Goal: Task Accomplishment & Management: Use online tool/utility

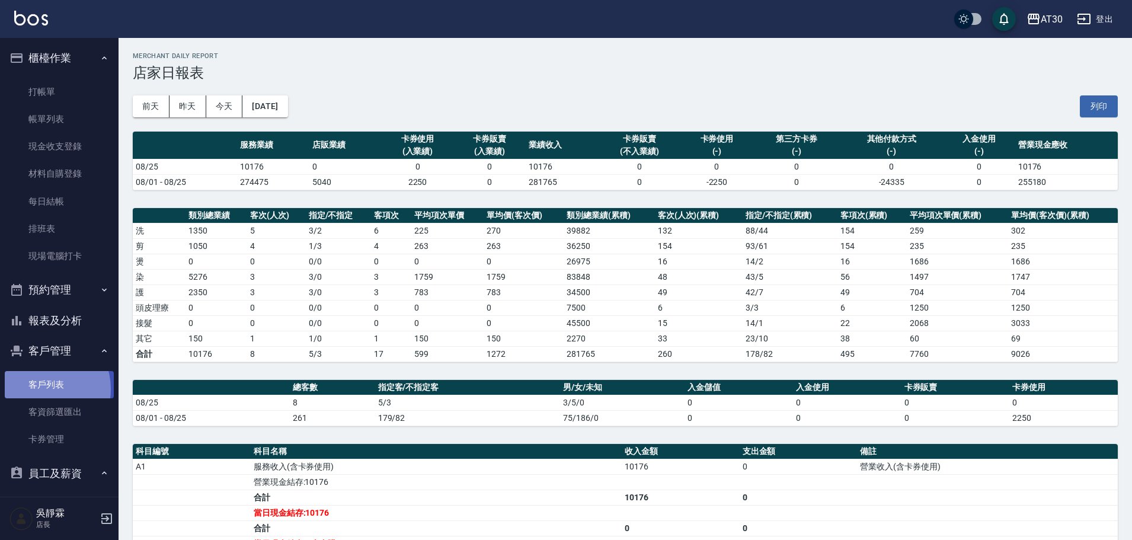
click at [40, 389] on link "客戶列表" at bounding box center [59, 384] width 109 height 27
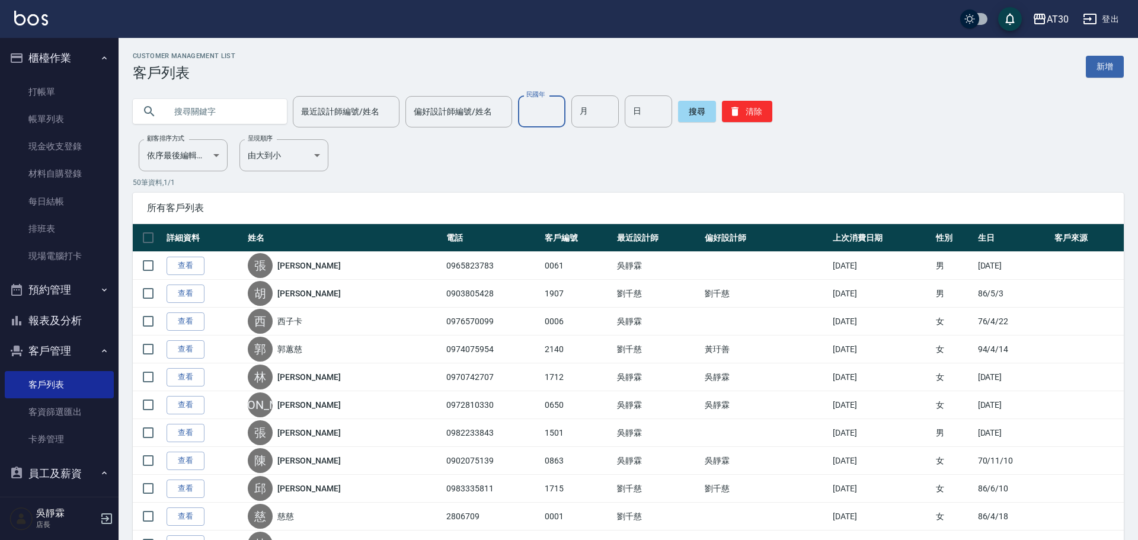
click at [550, 110] on input "民國年" at bounding box center [541, 111] width 47 height 32
type input "95"
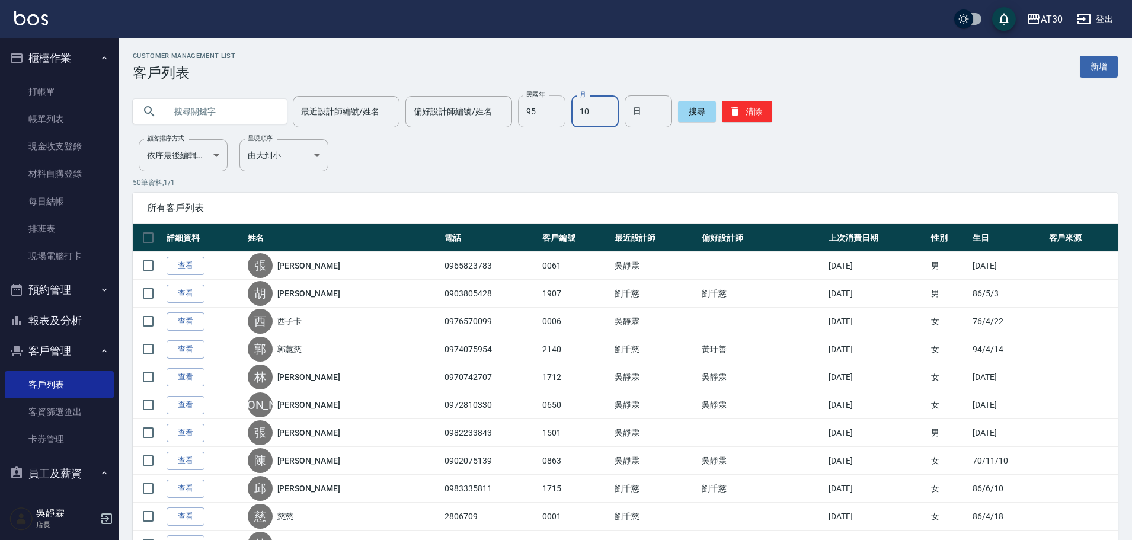
type input "10"
type input "27"
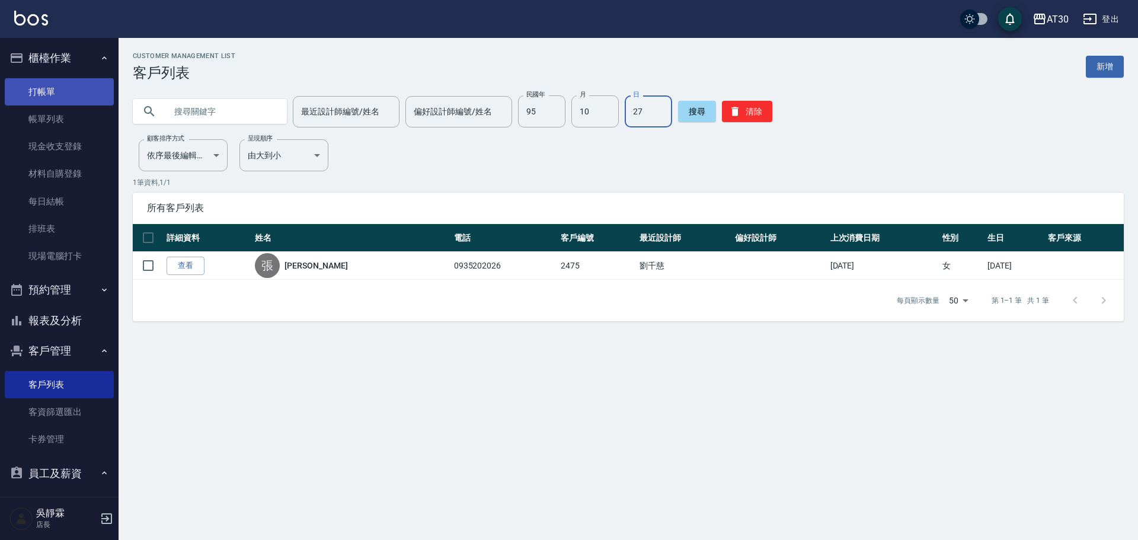
click at [66, 79] on link "打帳單" at bounding box center [59, 91] width 109 height 27
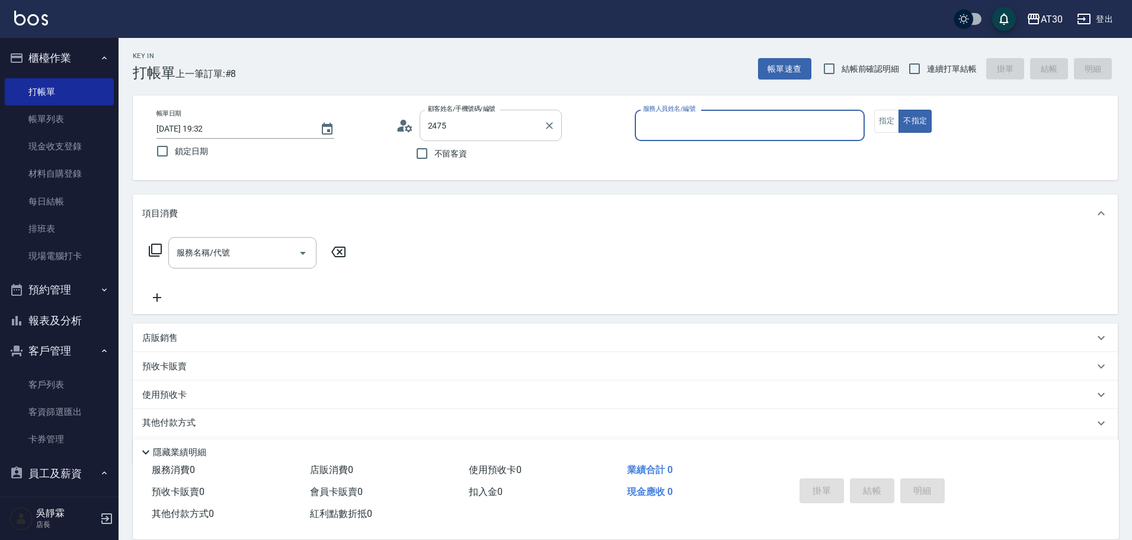
type input "[PERSON_NAME]/0935202026/2475"
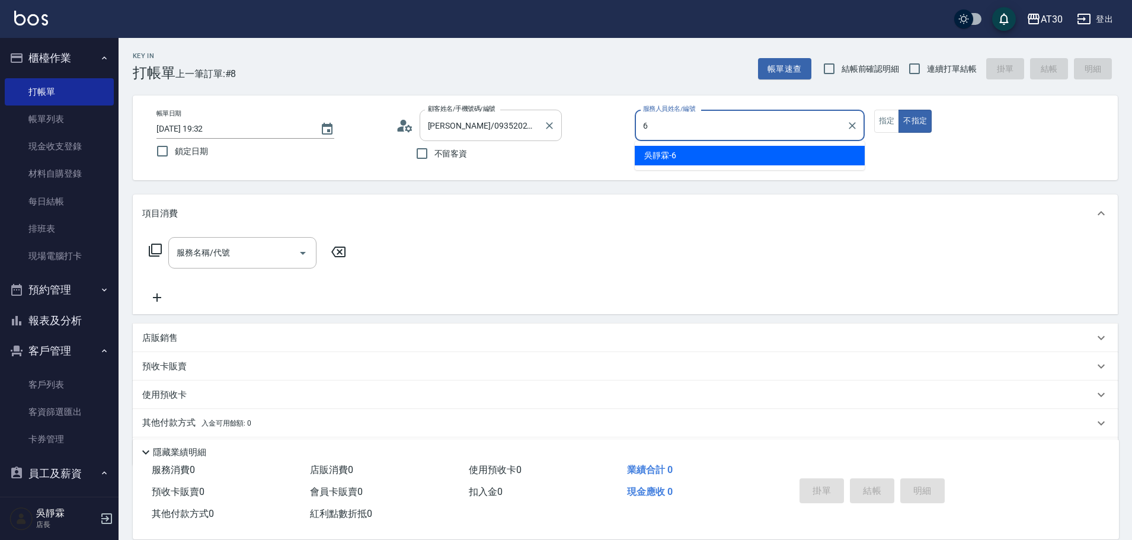
type input "[PERSON_NAME]-6"
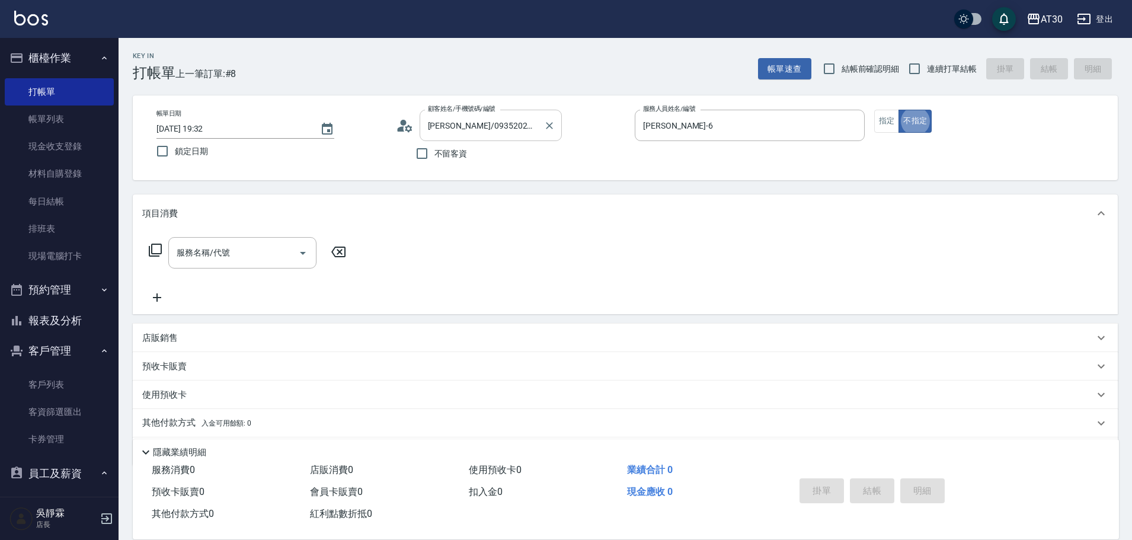
type button "false"
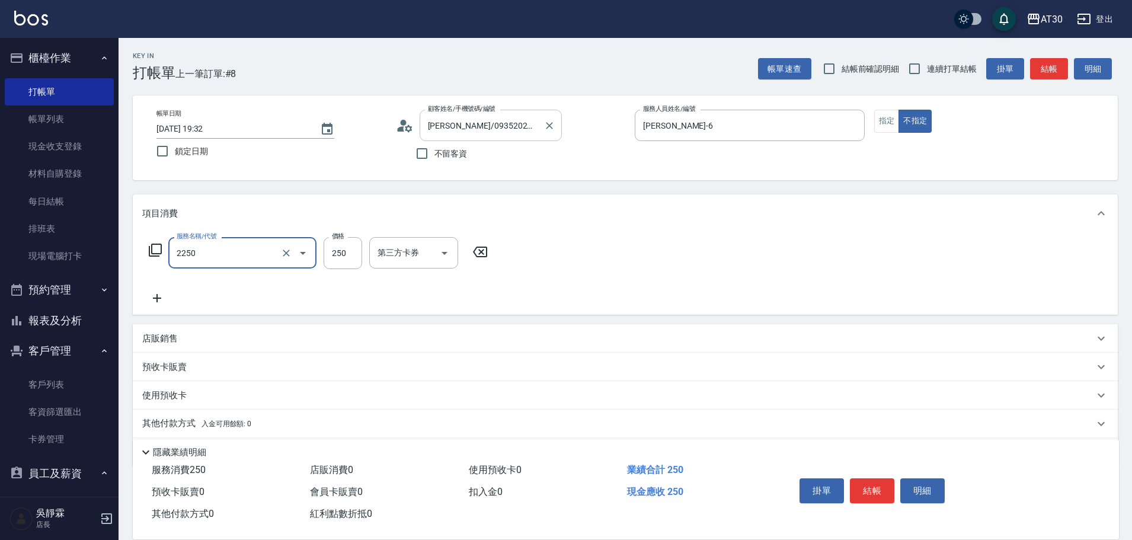
type input "剪髮(2250)"
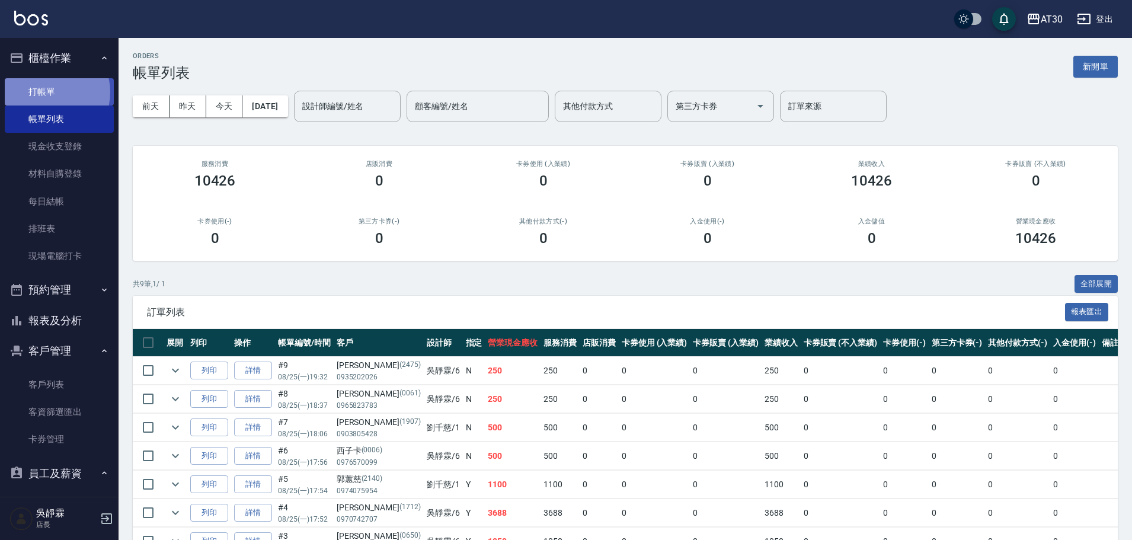
click at [50, 92] on link "打帳單" at bounding box center [59, 91] width 109 height 27
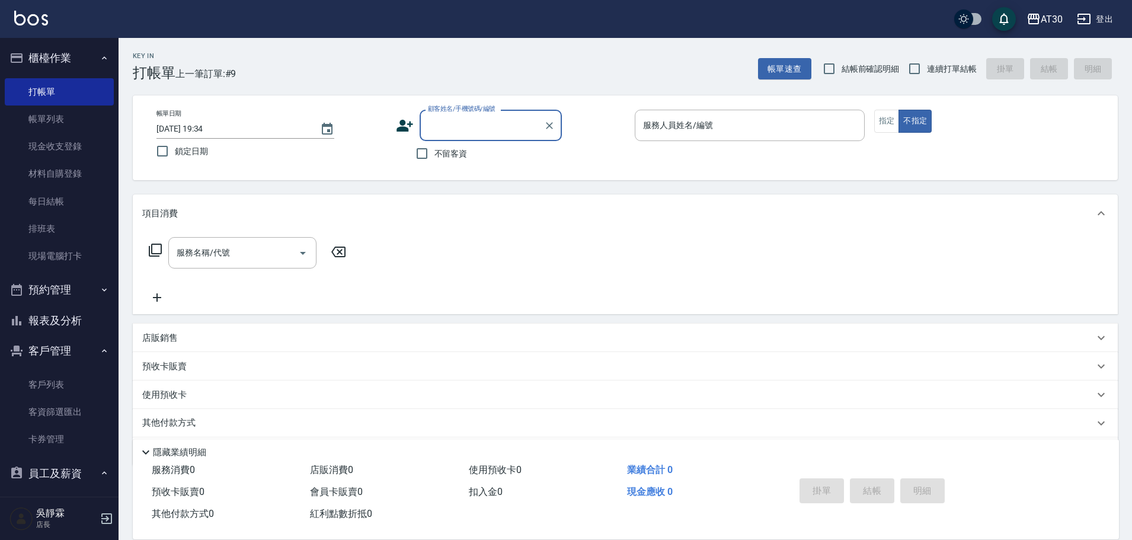
click at [414, 131] on div "顧客姓名/手機號碼/編號 顧客姓名/手機號碼/編號" at bounding box center [511, 125] width 230 height 31
click at [409, 129] on icon at bounding box center [405, 126] width 18 height 18
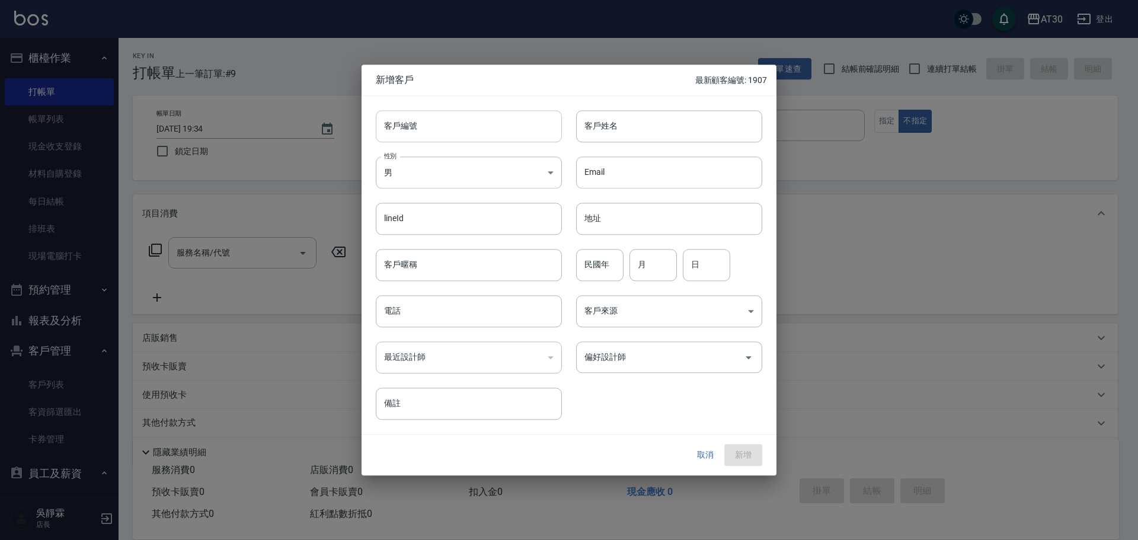
click at [409, 129] on input "客戶編號" at bounding box center [469, 126] width 186 height 32
type input "1621"
type input "才"
type input "殘"
type input "燦"
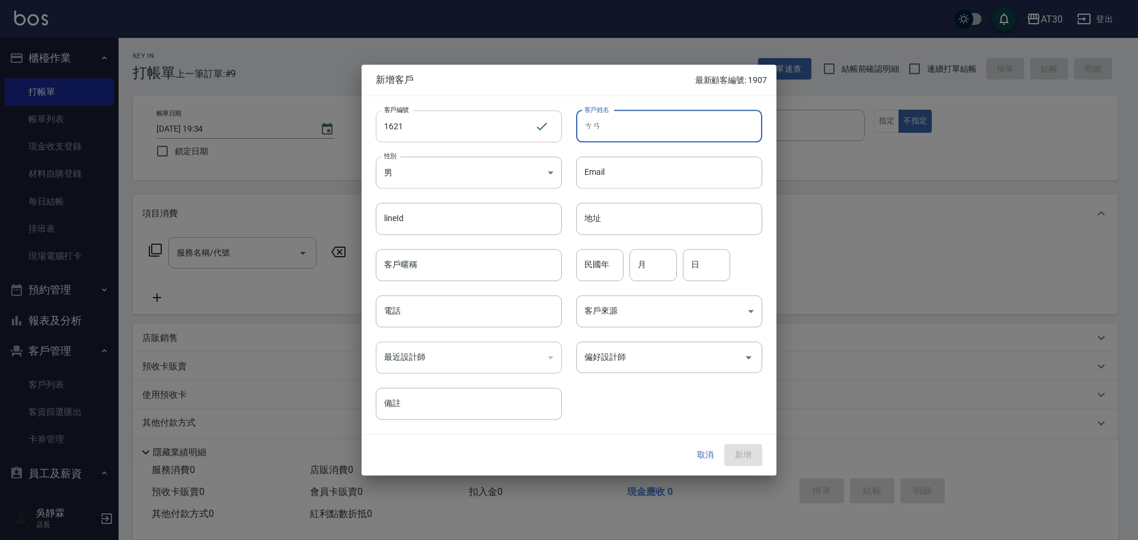
type input "慘"
type input "餐"
type input "才"
type input "採"
type input "ㄘ"
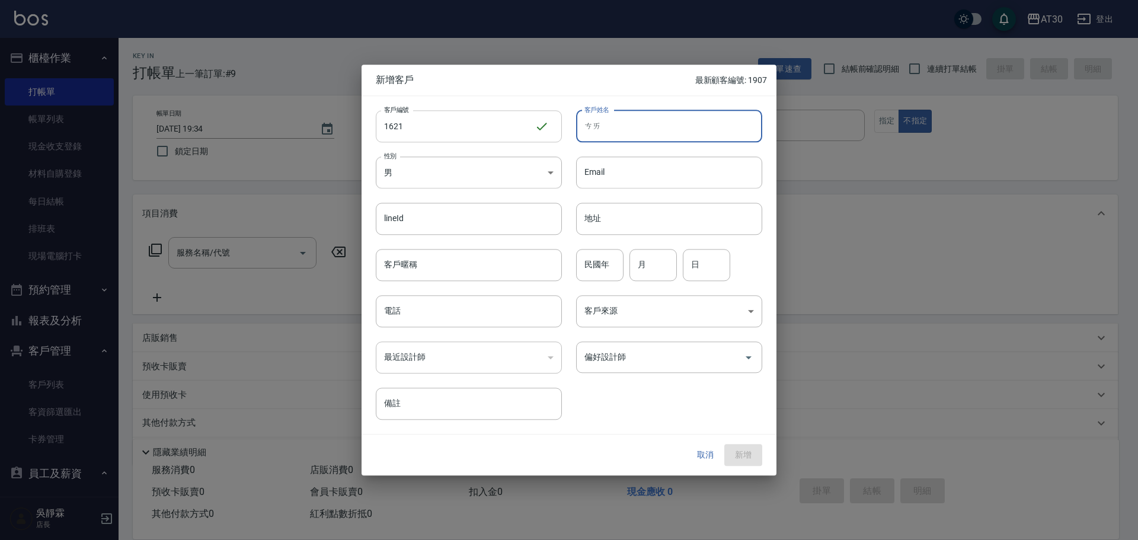
type input "採"
type input "[PERSON_NAME]"
click at [593, 271] on input "民國年" at bounding box center [599, 265] width 47 height 32
type input "98"
type input "12"
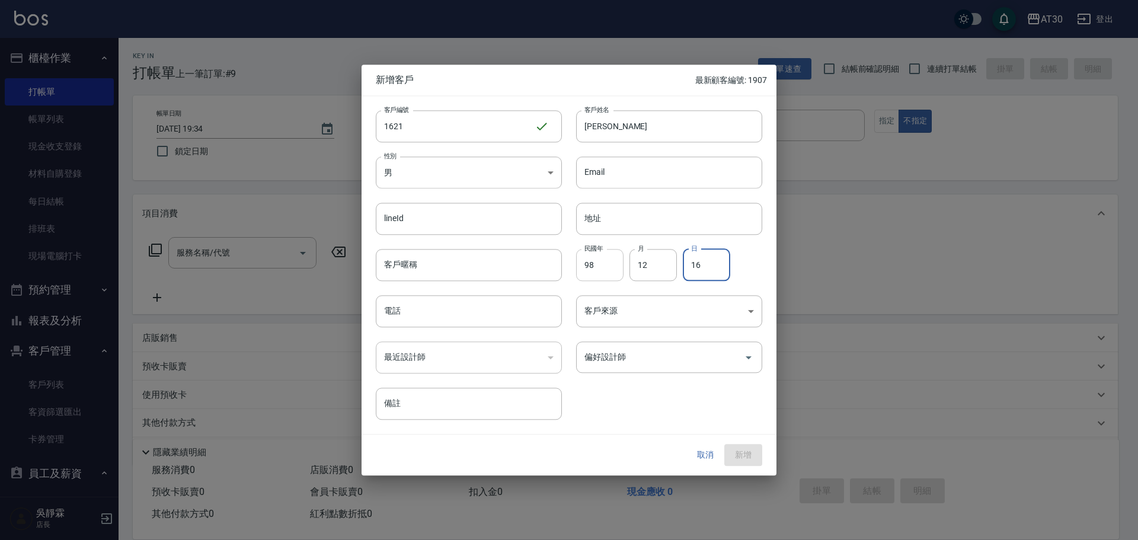
type input "16"
type input "0966963513"
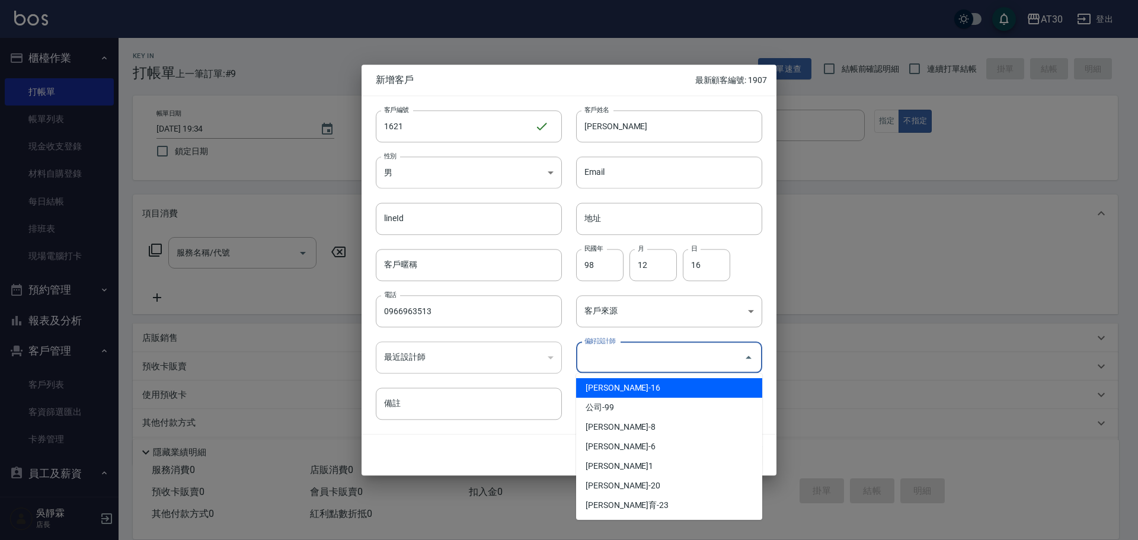
click at [615, 362] on input "偏好設計師" at bounding box center [661, 357] width 158 height 21
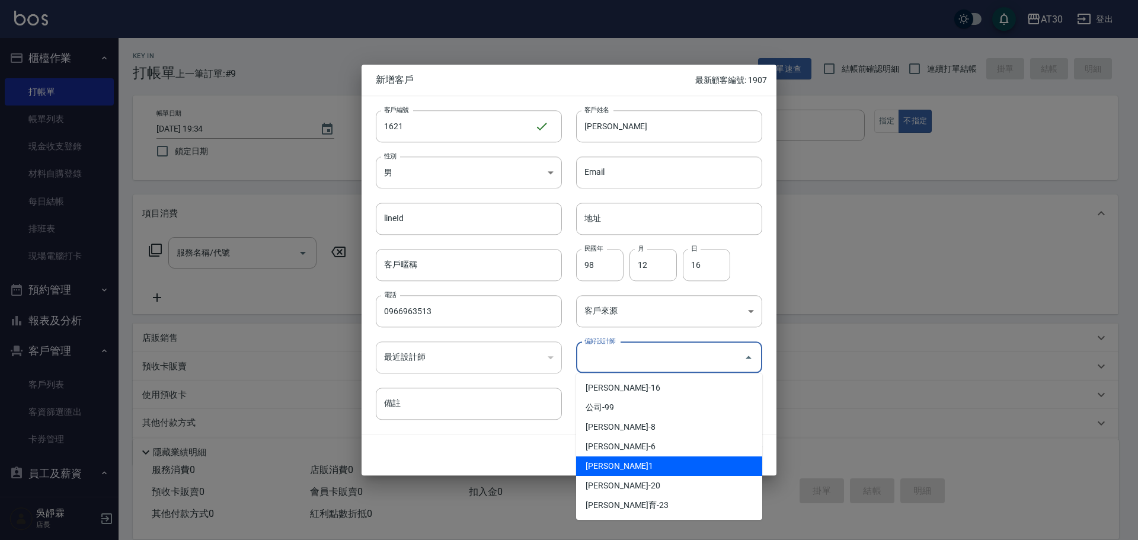
click at [634, 465] on li "[PERSON_NAME]1" at bounding box center [669, 466] width 186 height 20
type input "劉千慈"
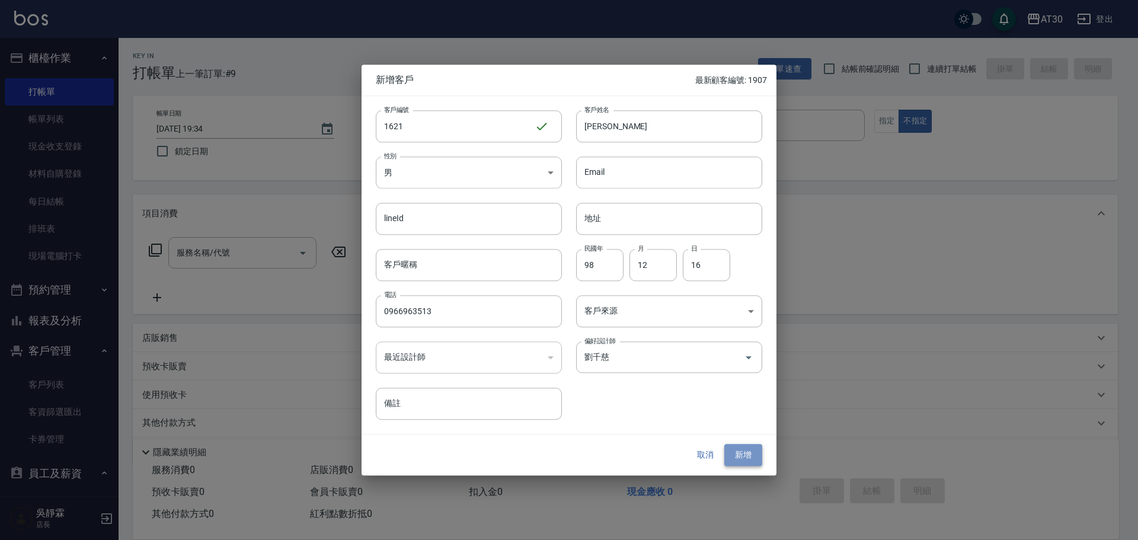
click at [752, 456] on button "新增" at bounding box center [743, 456] width 38 height 22
drag, startPoint x: 50, startPoint y: 122, endPoint x: 691, endPoint y: 278, distance: 659.5
click at [53, 126] on div at bounding box center [569, 270] width 1138 height 540
drag, startPoint x: 711, startPoint y: 456, endPoint x: 680, endPoint y: 453, distance: 31.5
click at [710, 456] on button "取消" at bounding box center [705, 456] width 38 height 22
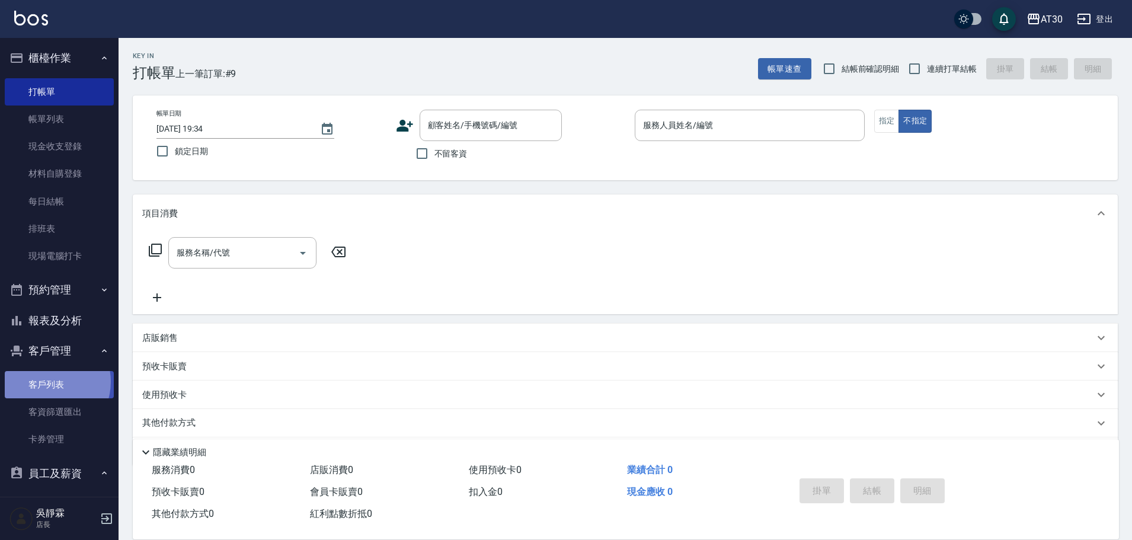
click at [47, 382] on link "客戶列表" at bounding box center [59, 384] width 109 height 27
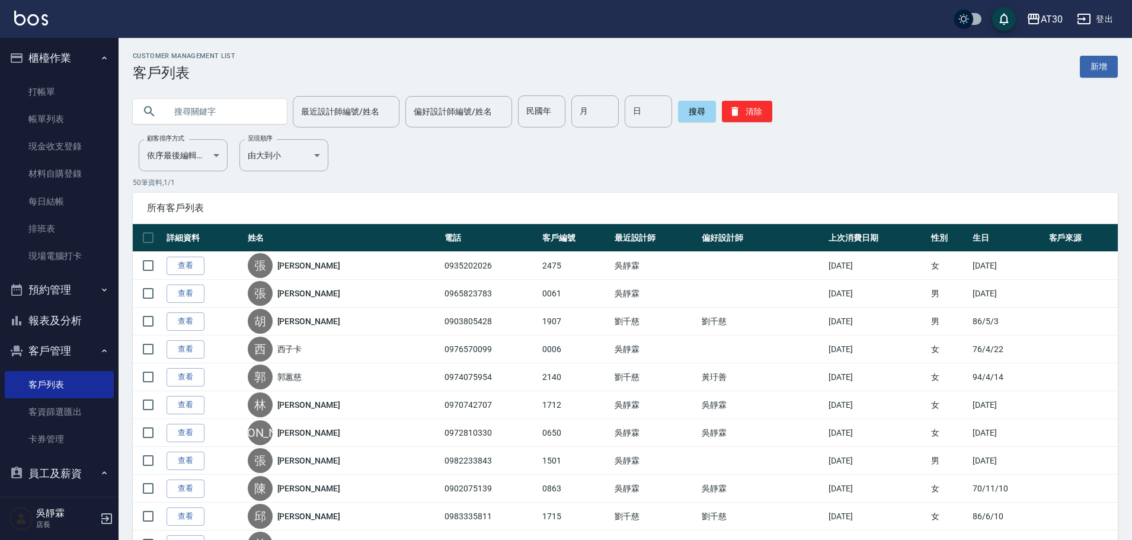
drag, startPoint x: 158, startPoint y: 119, endPoint x: 168, endPoint y: 114, distance: 10.6
click at [158, 119] on div at bounding box center [210, 111] width 154 height 25
click at [168, 113] on input "text" at bounding box center [221, 111] width 111 height 32
type input "0966963513"
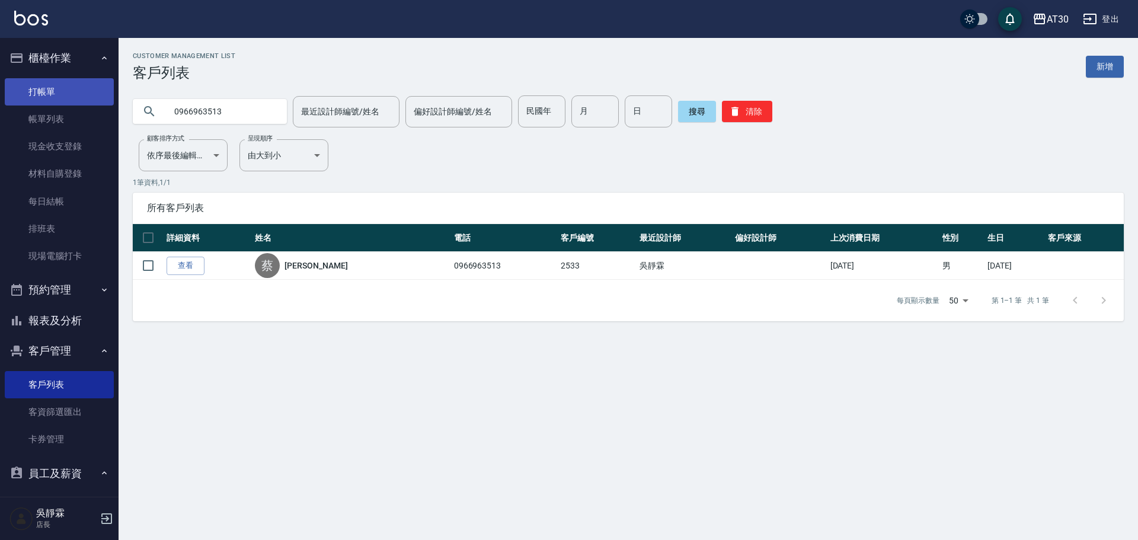
click at [66, 94] on link "打帳單" at bounding box center [59, 91] width 109 height 27
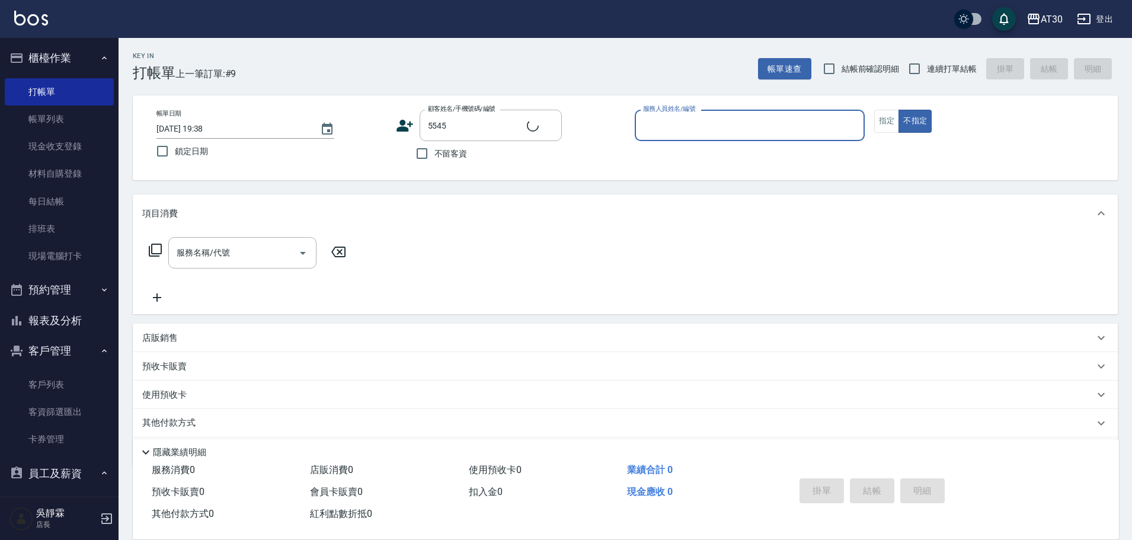
type input "[PERSON_NAME]/0908281833/5545"
type input "[PERSON_NAME]1"
type button "false"
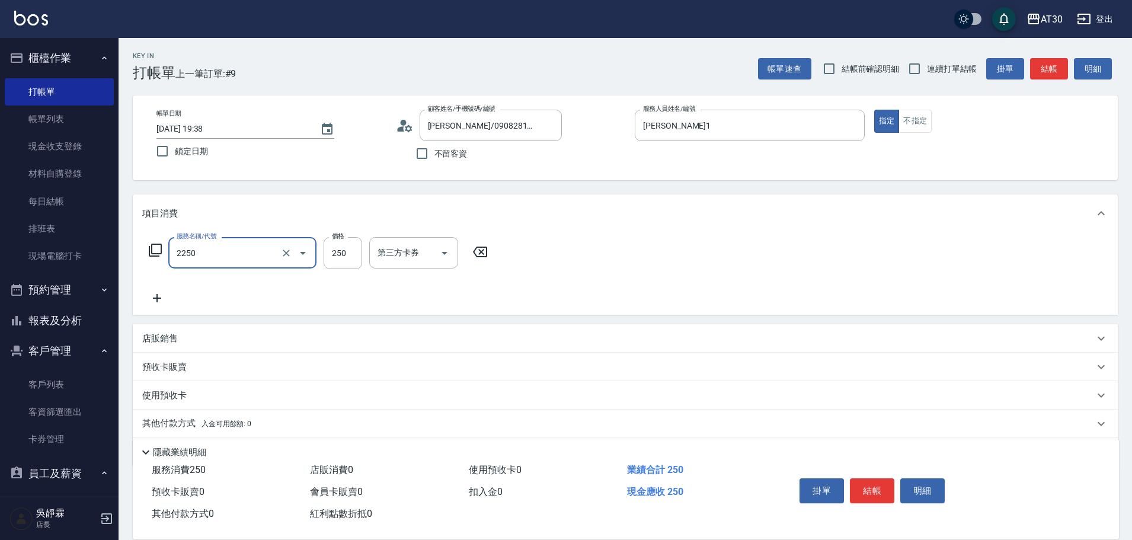
type input "剪髮(2250)"
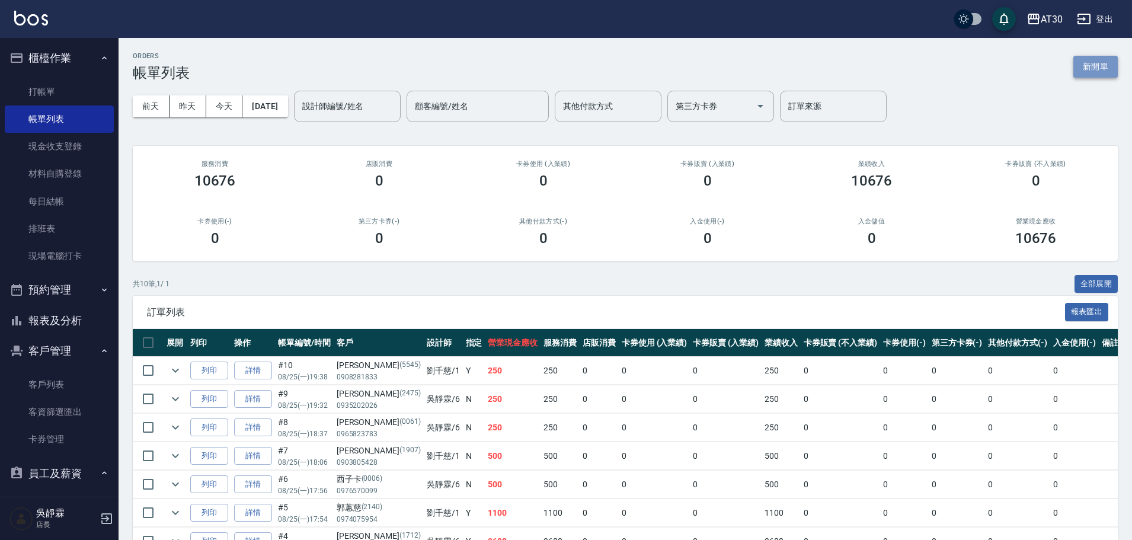
click at [1094, 65] on button "新開單" at bounding box center [1096, 67] width 44 height 22
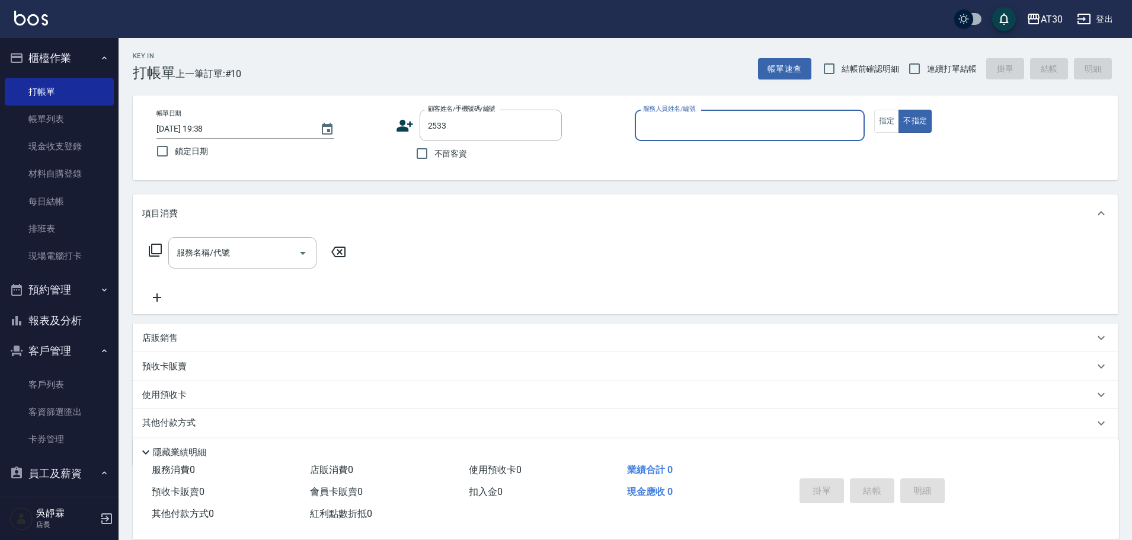
type input "[PERSON_NAME]/0966963513/2533"
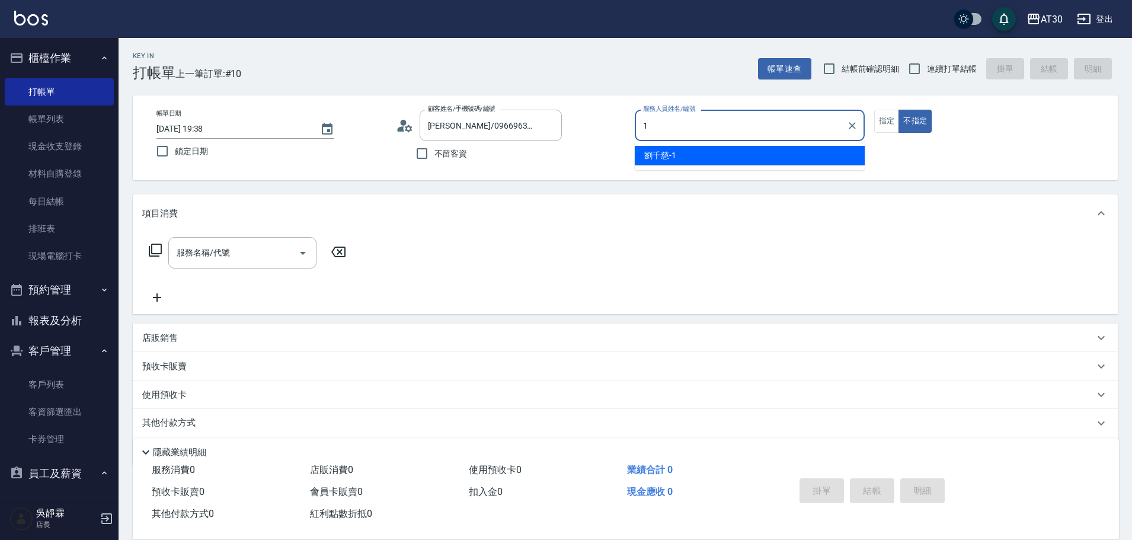
type input "[PERSON_NAME]1"
type button "false"
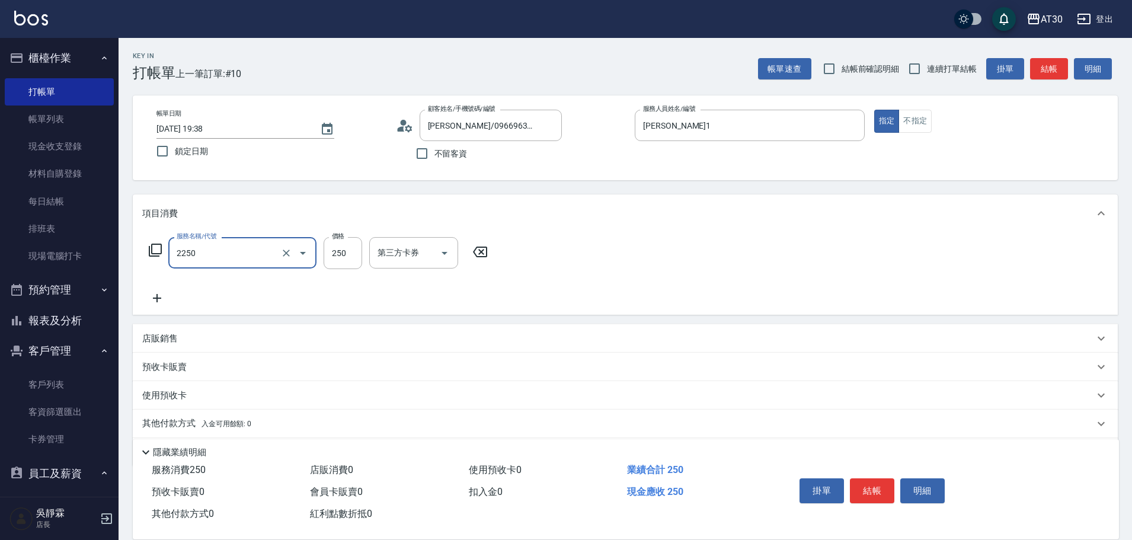
type input "剪髮(2250)"
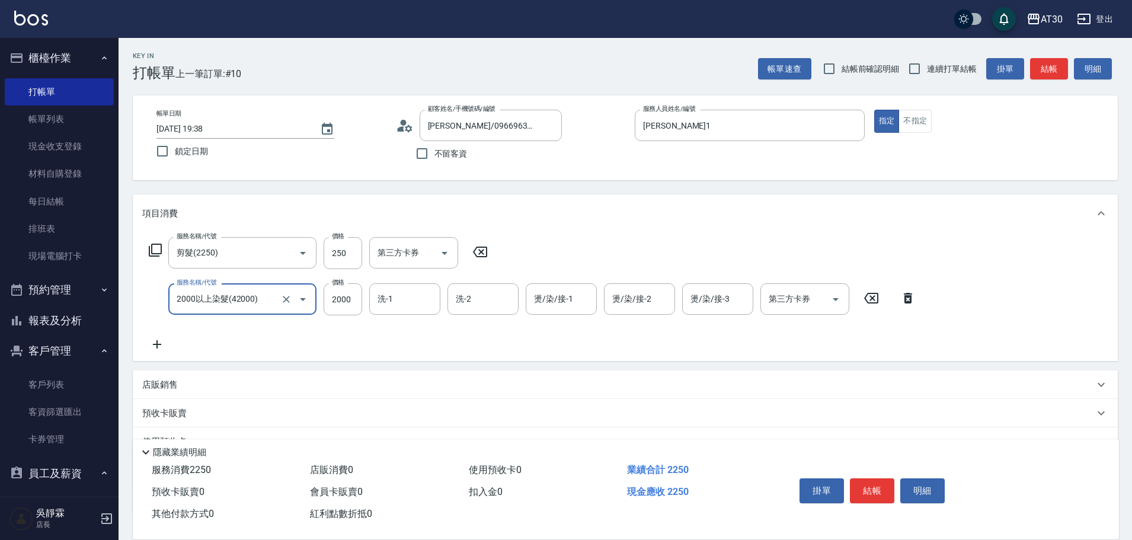
type input "2000以上染髮(42000)"
type input "3000"
type input "公司-99"
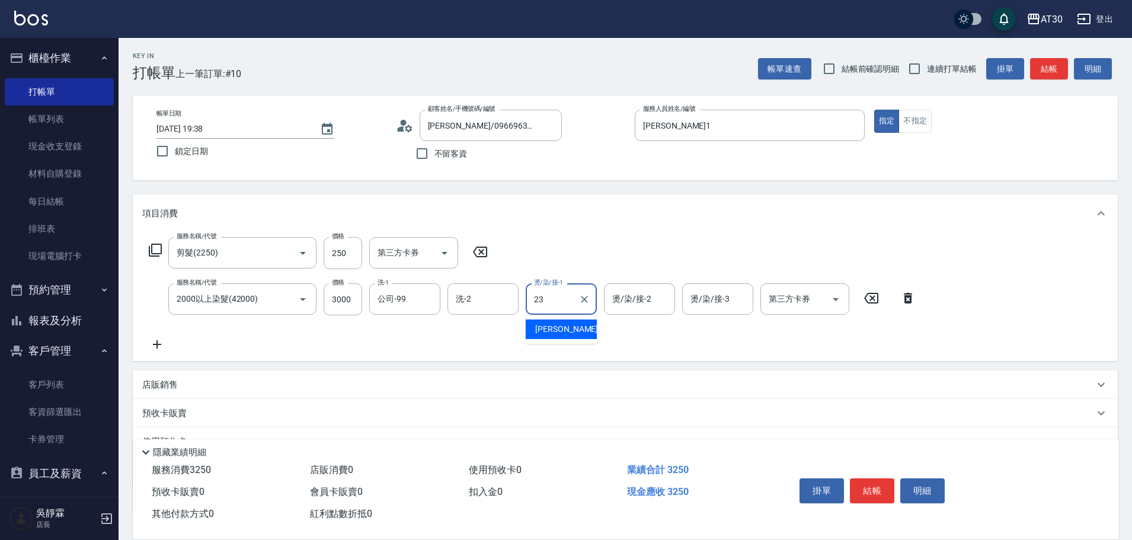
type input "[PERSON_NAME]育-23"
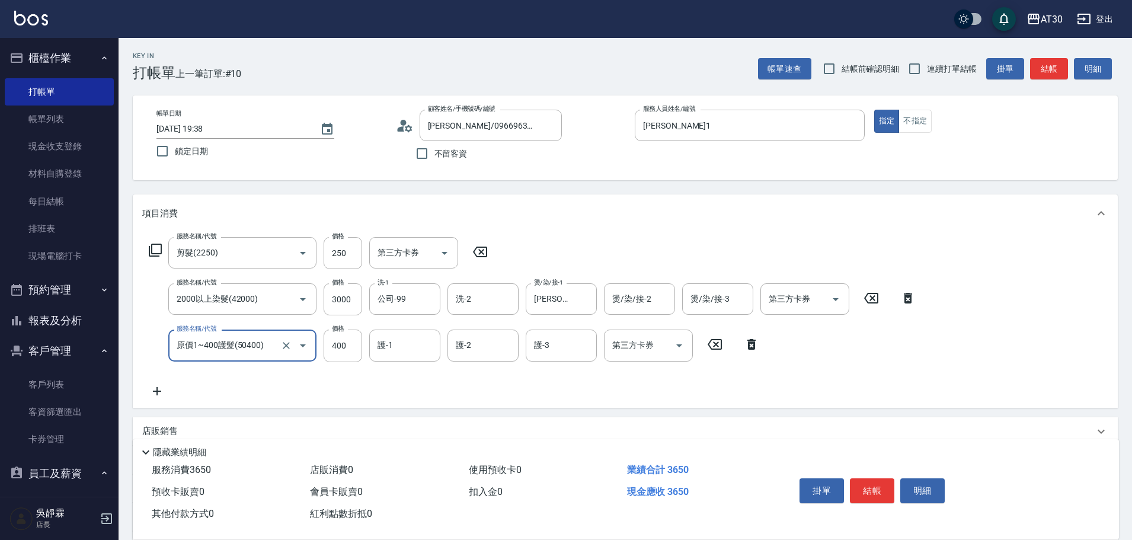
type input "原價1~400護髮(50400)"
type input "2"
type input "[PERSON_NAME]育-23"
click at [336, 246] on input "250" at bounding box center [343, 253] width 39 height 32
click at [341, 260] on input "250" at bounding box center [343, 253] width 39 height 32
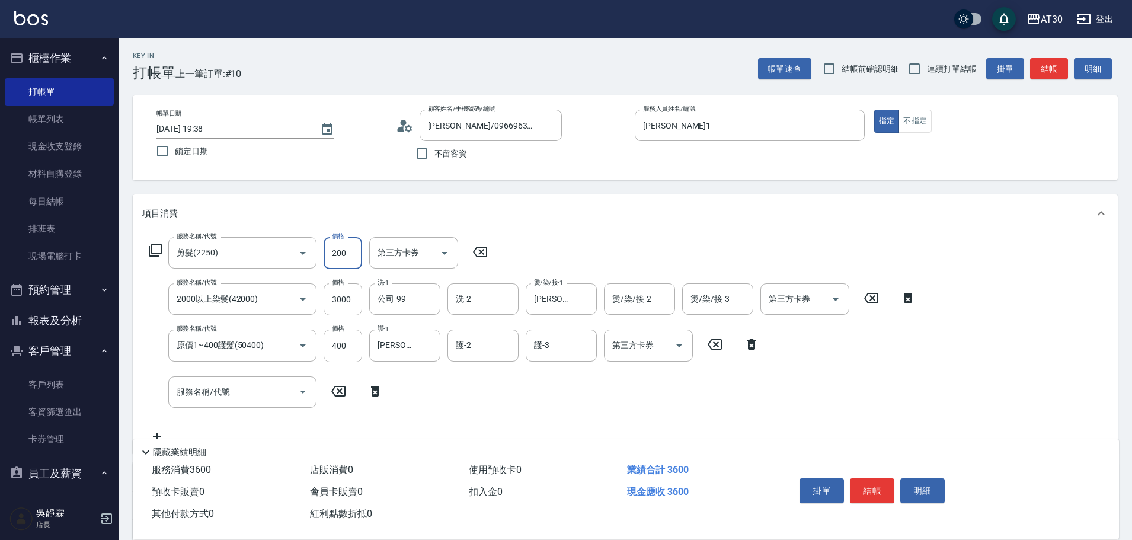
type input "200"
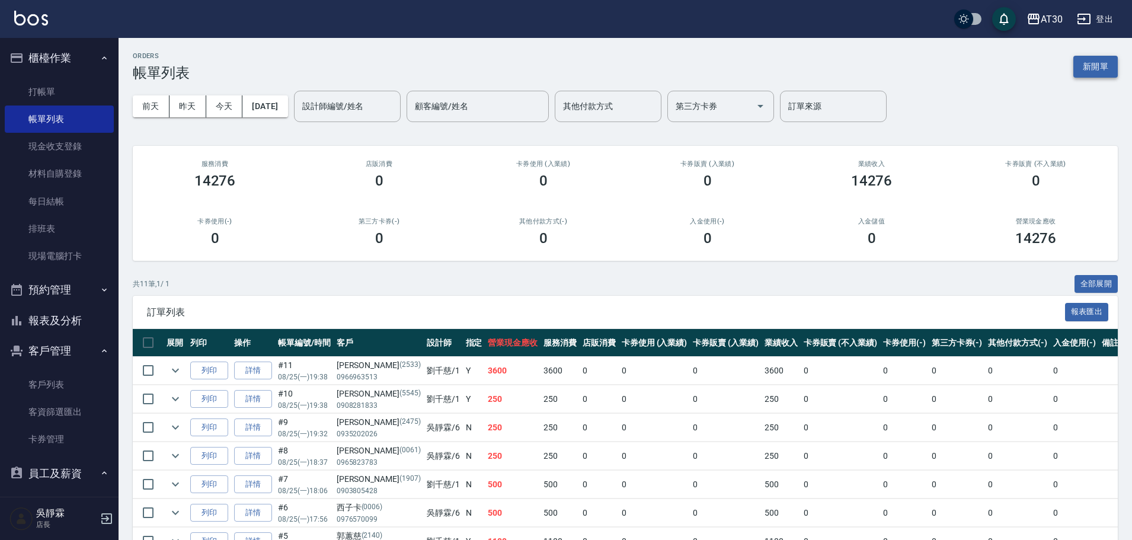
click at [1098, 65] on button "新開單" at bounding box center [1096, 67] width 44 height 22
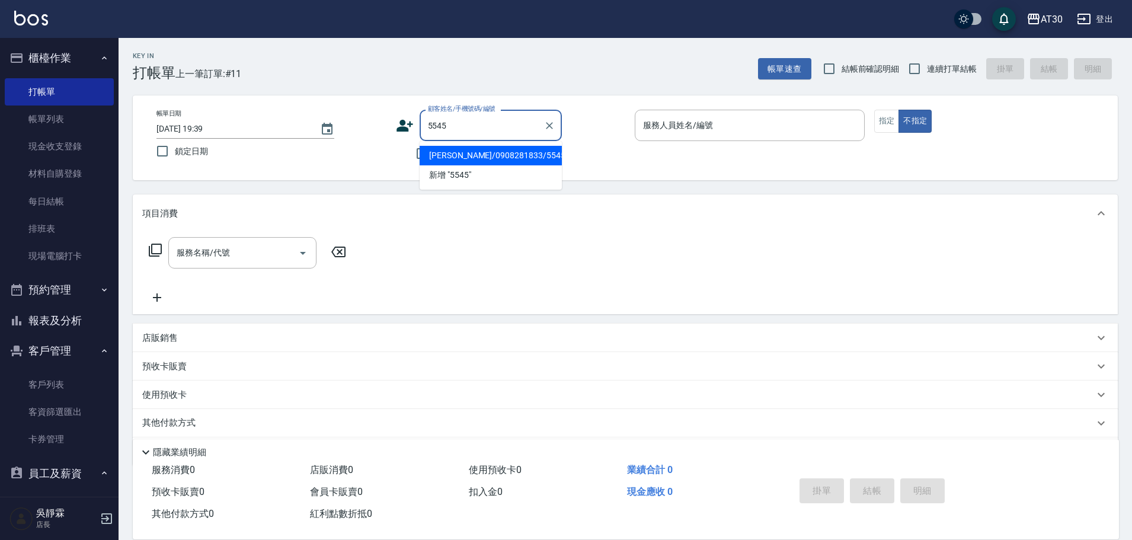
type input "[PERSON_NAME]/0908281833/5545"
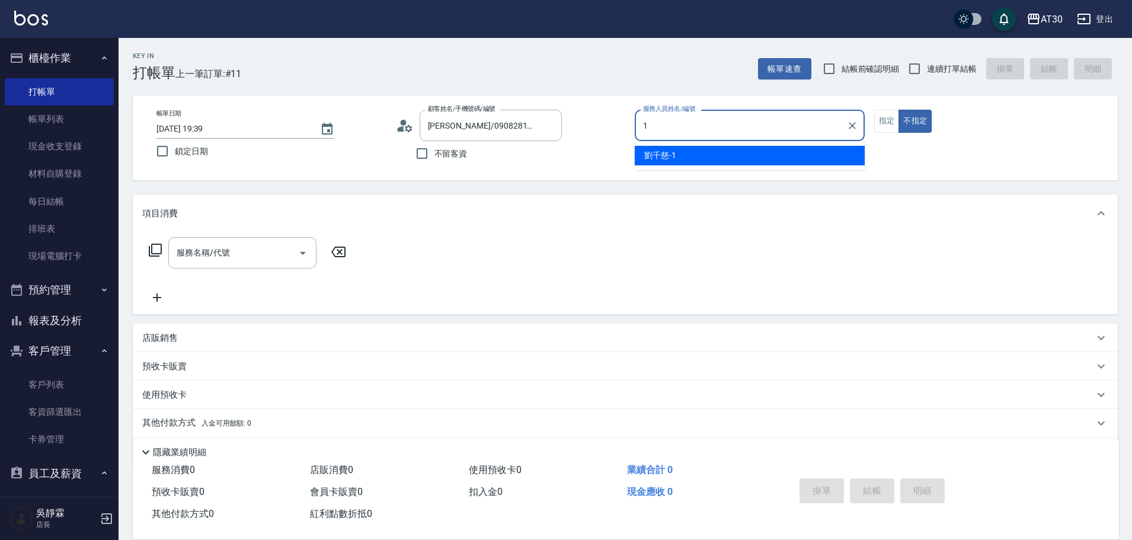
type input "[PERSON_NAME]1"
type button "false"
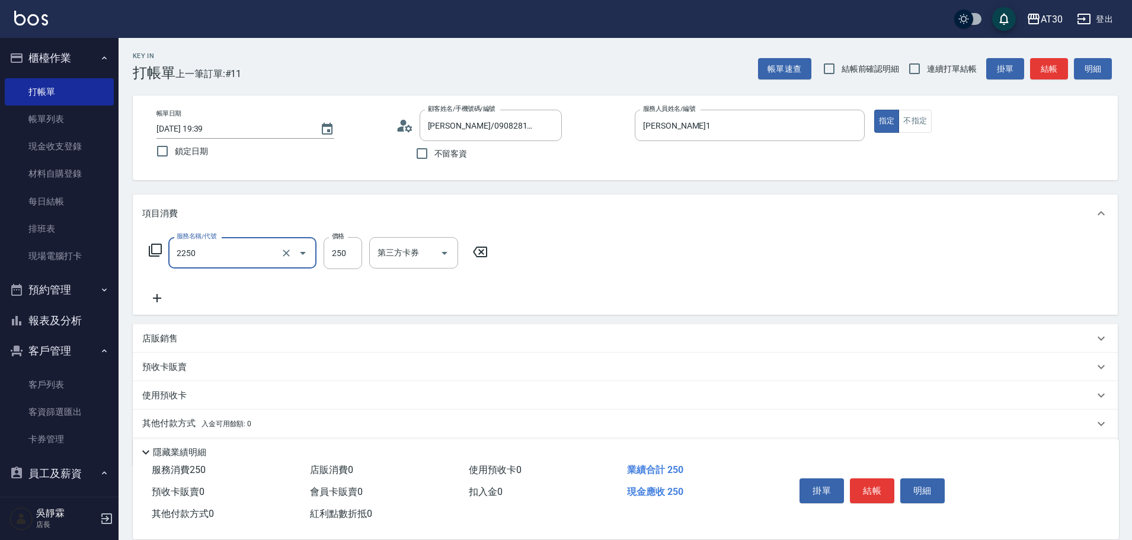
type input "剪髮(2250)"
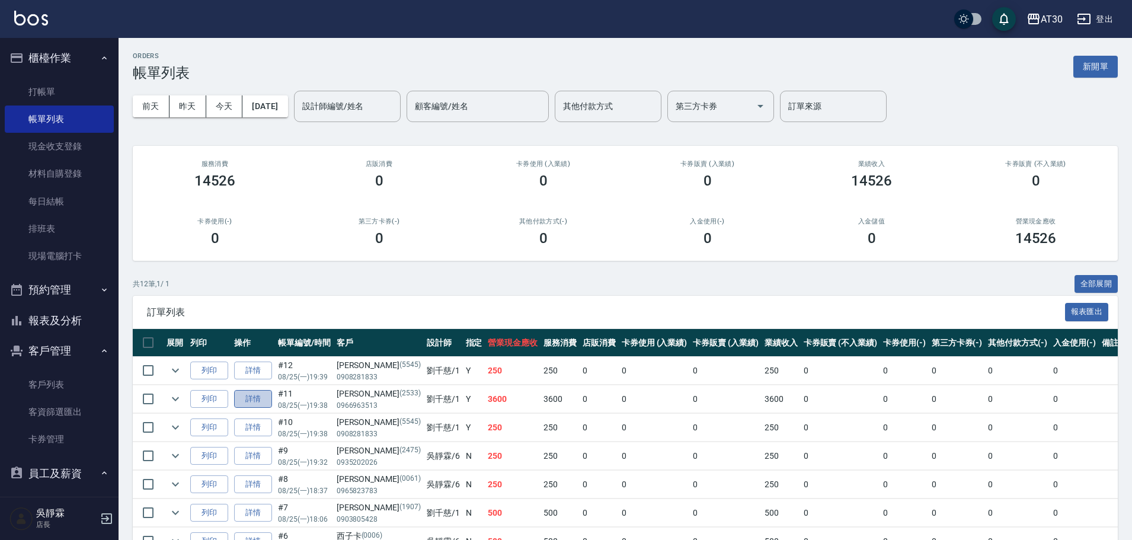
click at [254, 405] on link "詳情" at bounding box center [253, 399] width 38 height 18
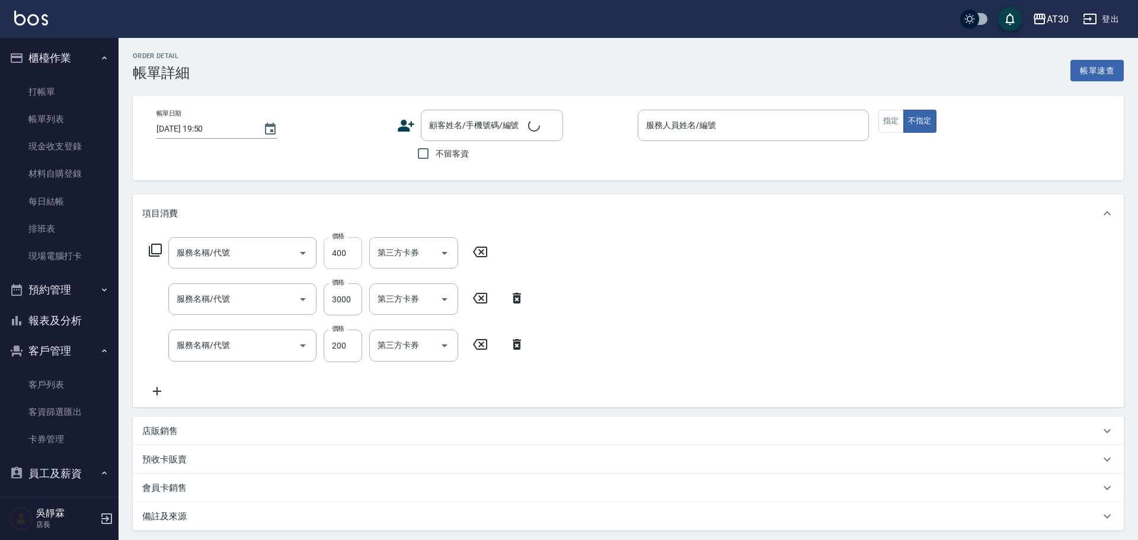
type input "[DATE] 19:38"
type input "[PERSON_NAME]1"
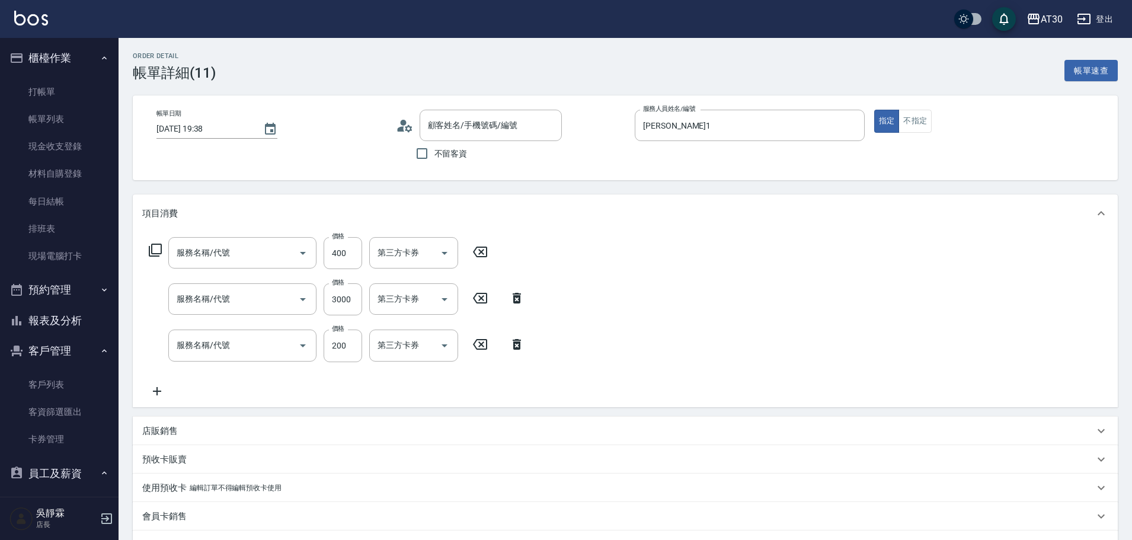
type input "[PERSON_NAME]/0966963513/2533"
type input "原價1~400護髮(50400)"
type input "2000以上染髮(42000)"
type input "剪髮(2250)"
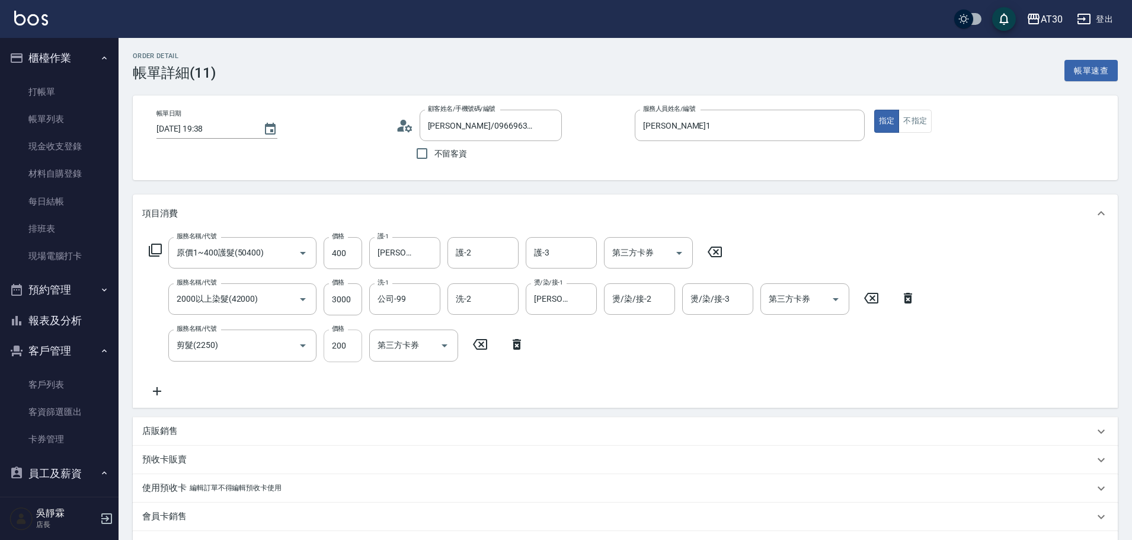
click at [341, 345] on input "200" at bounding box center [343, 346] width 39 height 32
type input "100"
click at [603, 383] on div "服務名稱/代號 原價1~400護髮(50400) 服務名稱/代號 價格 400 價格 護-1 [PERSON_NAME]育-23 護-1 護-2 護-2 護-…" at bounding box center [532, 317] width 781 height 161
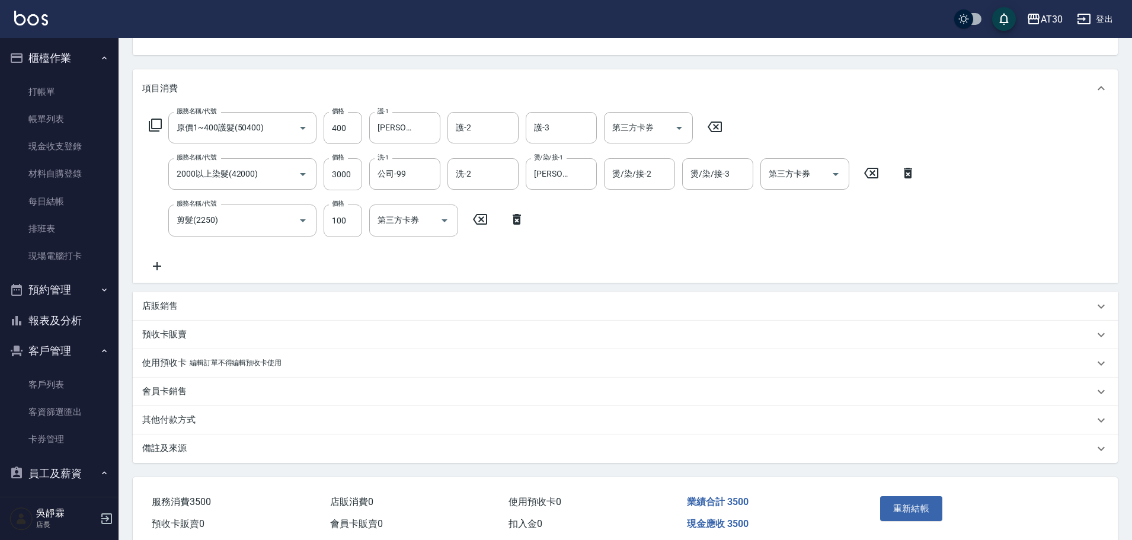
scroll to position [135, 0]
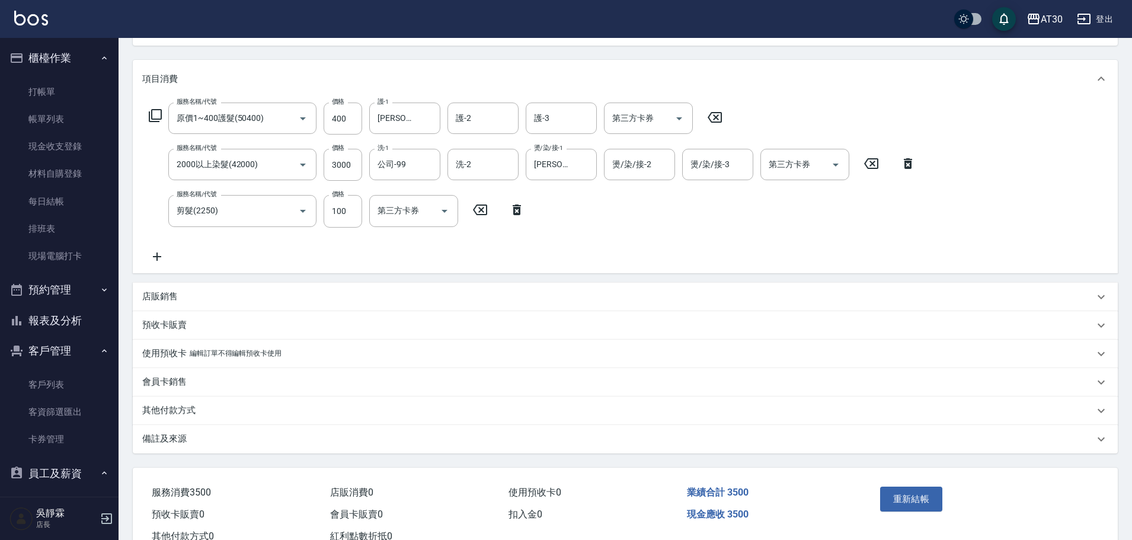
click at [146, 289] on div "店販銷售" at bounding box center [625, 297] width 985 height 28
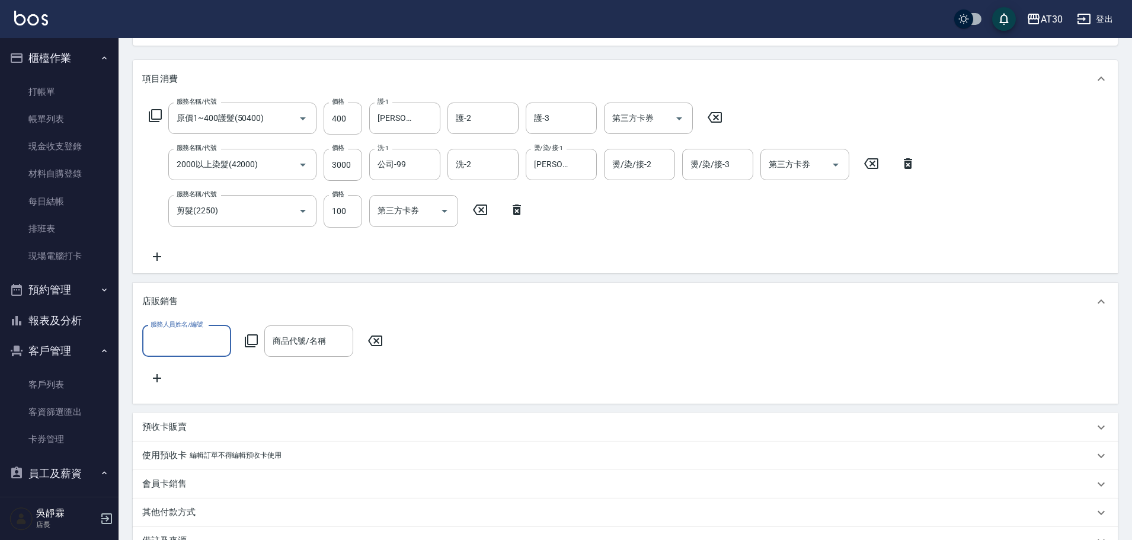
scroll to position [0, 0]
click at [249, 341] on icon at bounding box center [251, 341] width 14 height 14
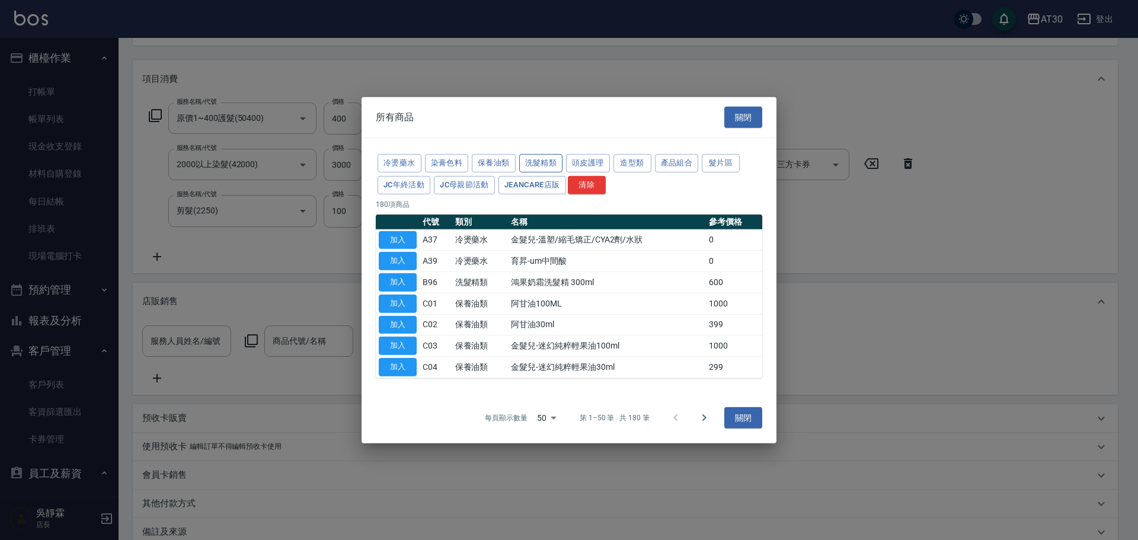
click at [536, 159] on button "洗髮精類" at bounding box center [541, 163] width 44 height 18
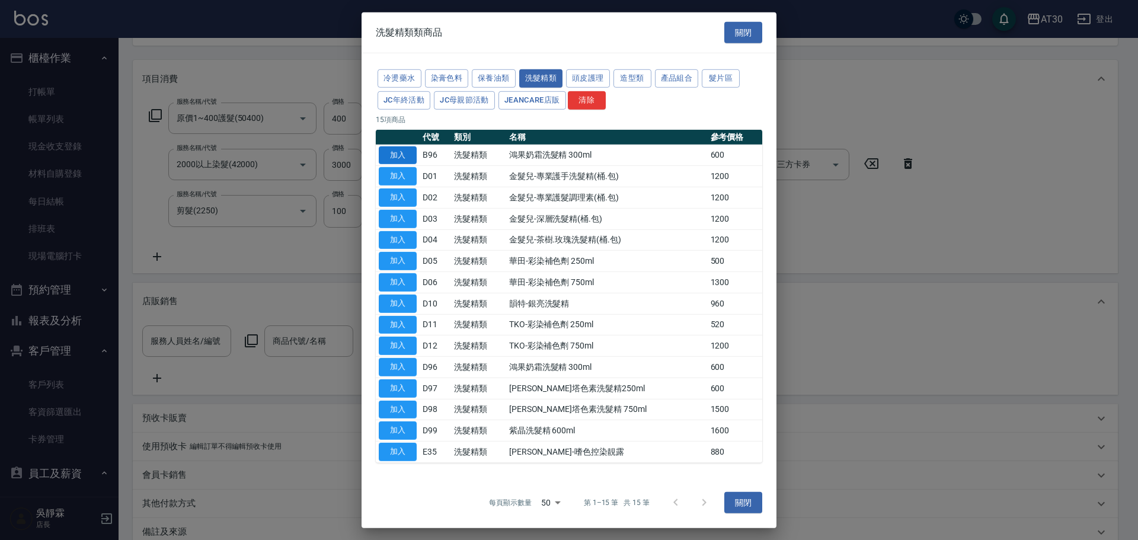
click at [404, 154] on button "加入" at bounding box center [398, 155] width 38 height 18
type input "鴻果奶霜洗髮精 300ml"
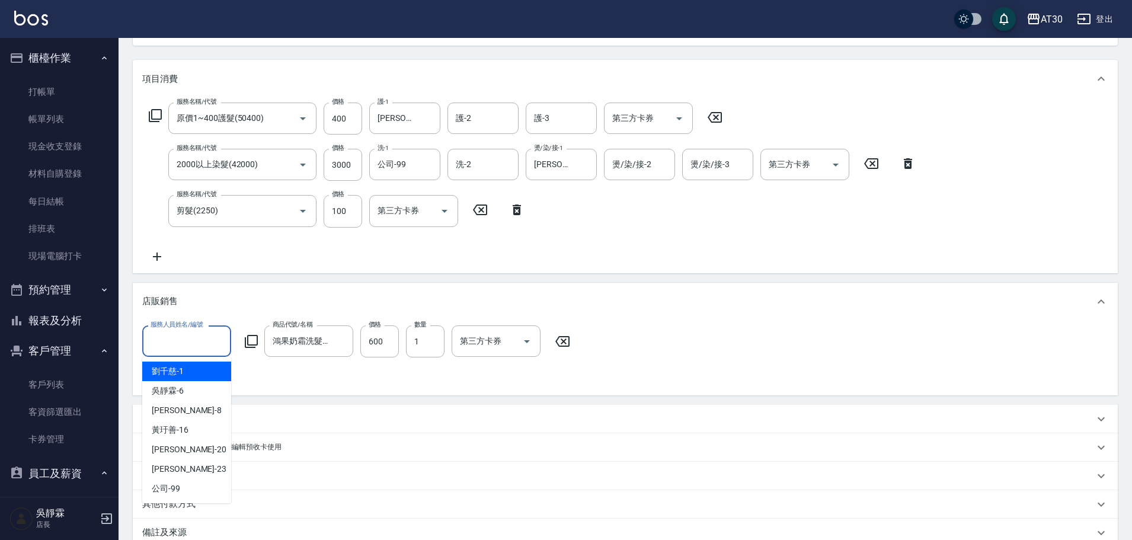
click at [202, 337] on input "服務人員姓名/編號" at bounding box center [187, 341] width 78 height 21
click at [202, 370] on div "[PERSON_NAME]1" at bounding box center [186, 372] width 89 height 20
type input "[PERSON_NAME]1"
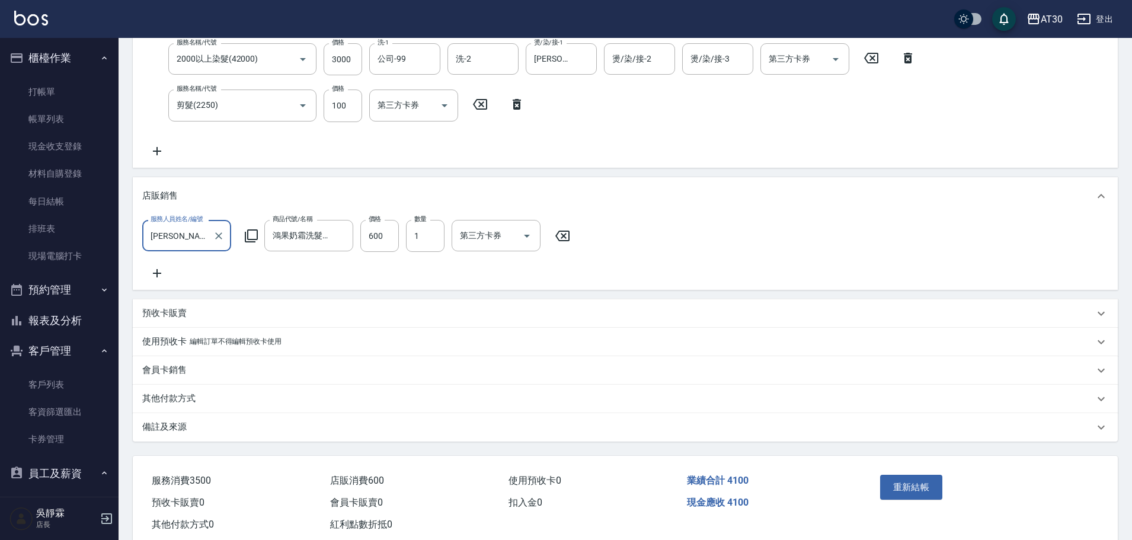
scroll to position [279, 0]
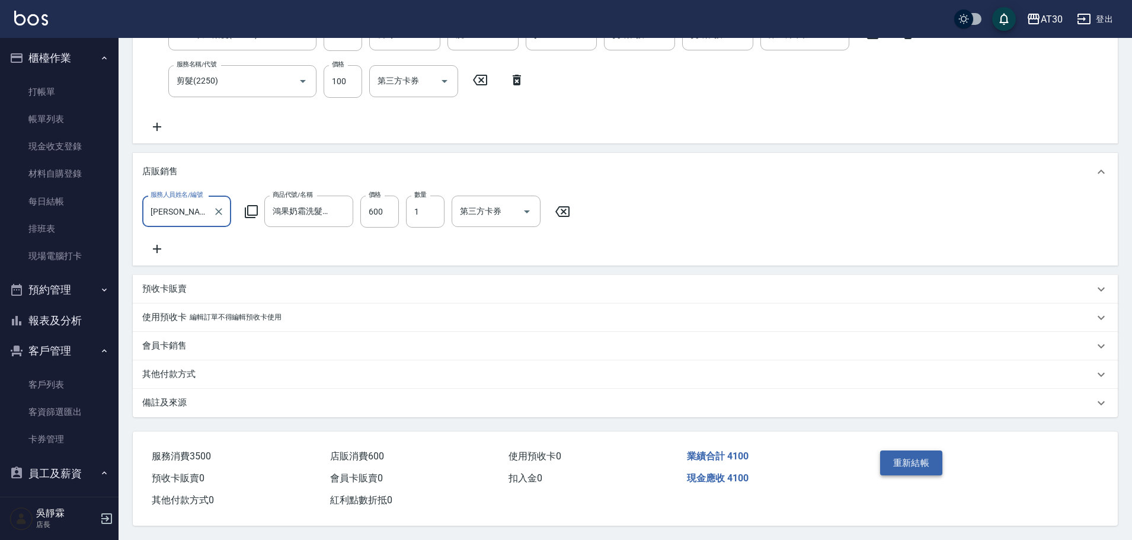
click at [924, 458] on button "重新結帳" at bounding box center [911, 463] width 63 height 25
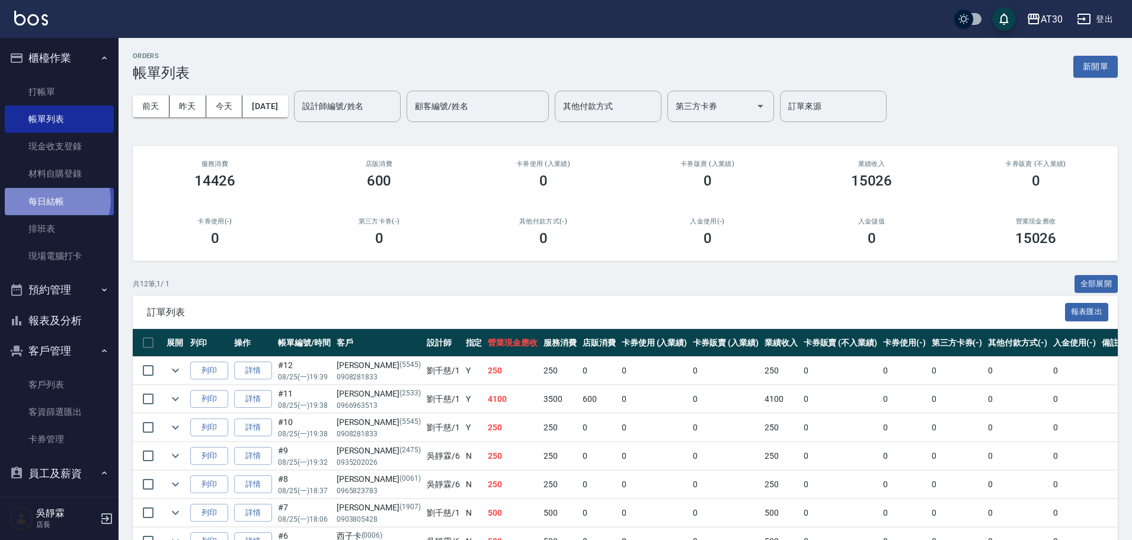
click at [56, 200] on link "每日結帳" at bounding box center [59, 201] width 109 height 27
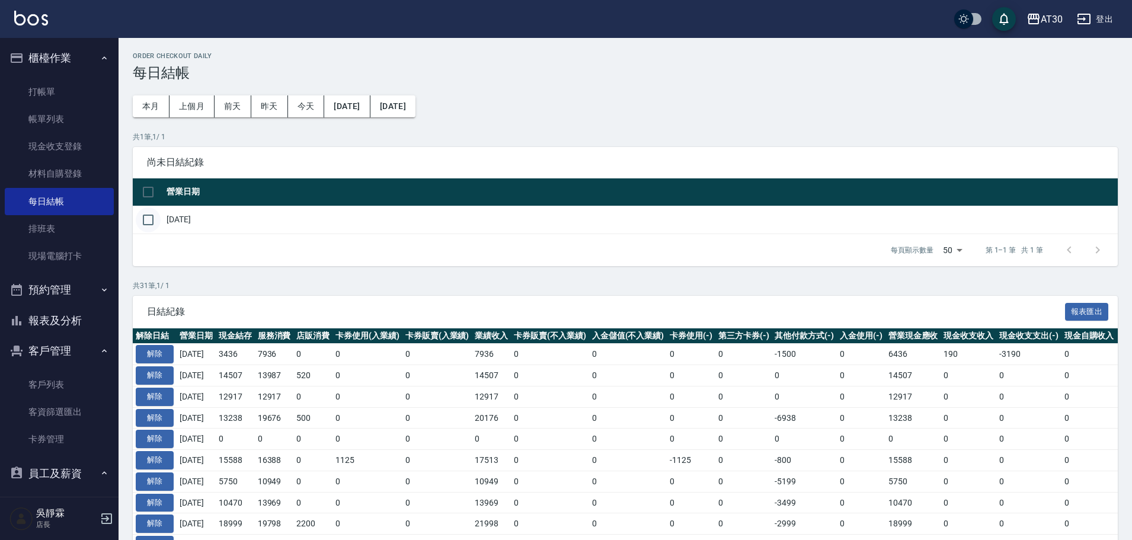
click at [153, 222] on input "checkbox" at bounding box center [148, 219] width 25 height 25
checkbox input "true"
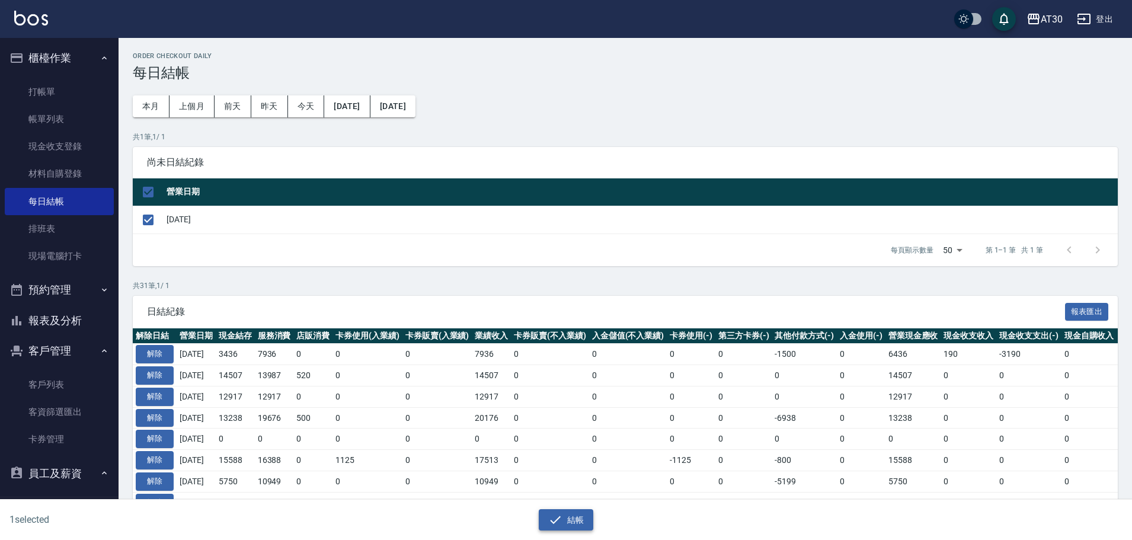
click at [576, 522] on button "結帳" at bounding box center [566, 520] width 55 height 22
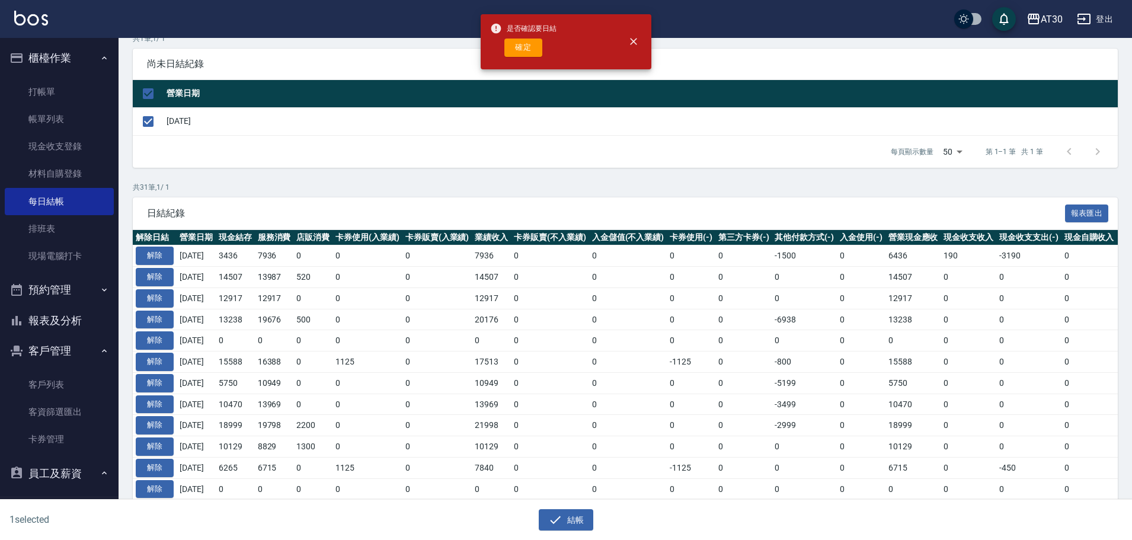
scroll to position [99, 0]
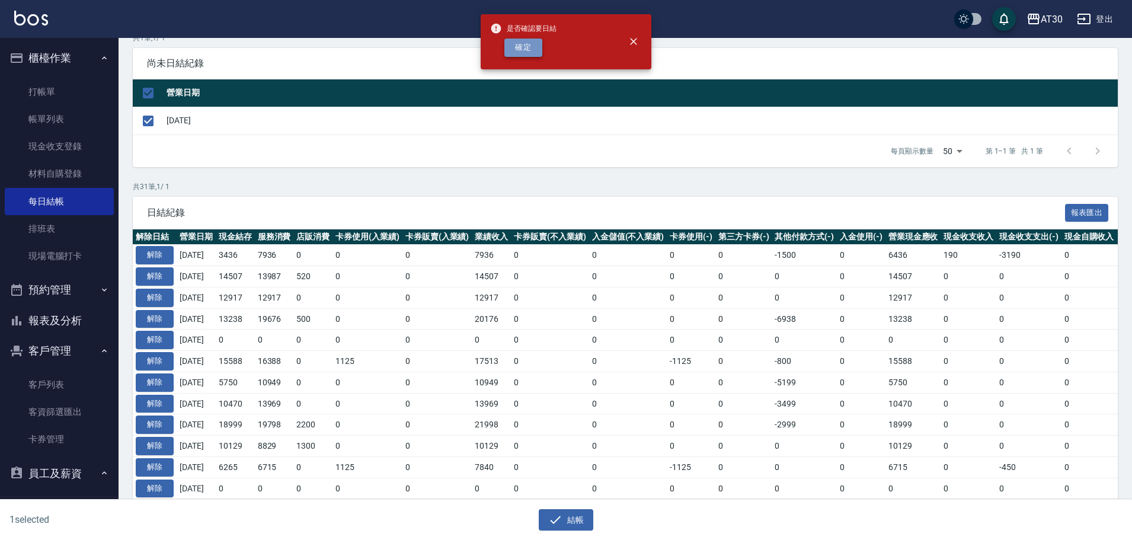
click at [521, 49] on button "確定" at bounding box center [523, 48] width 38 height 18
checkbox input "false"
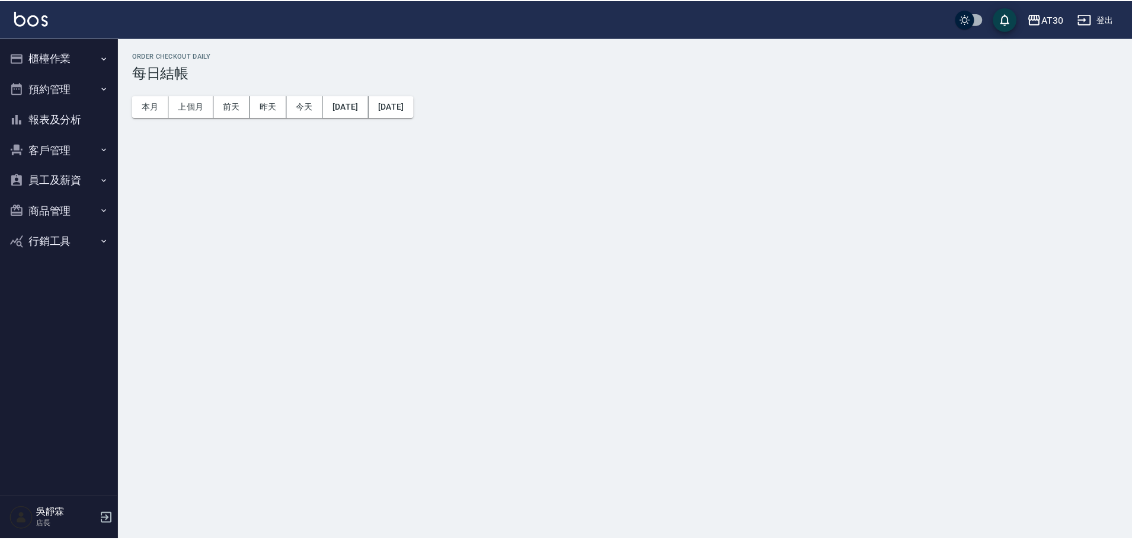
scroll to position [94, 0]
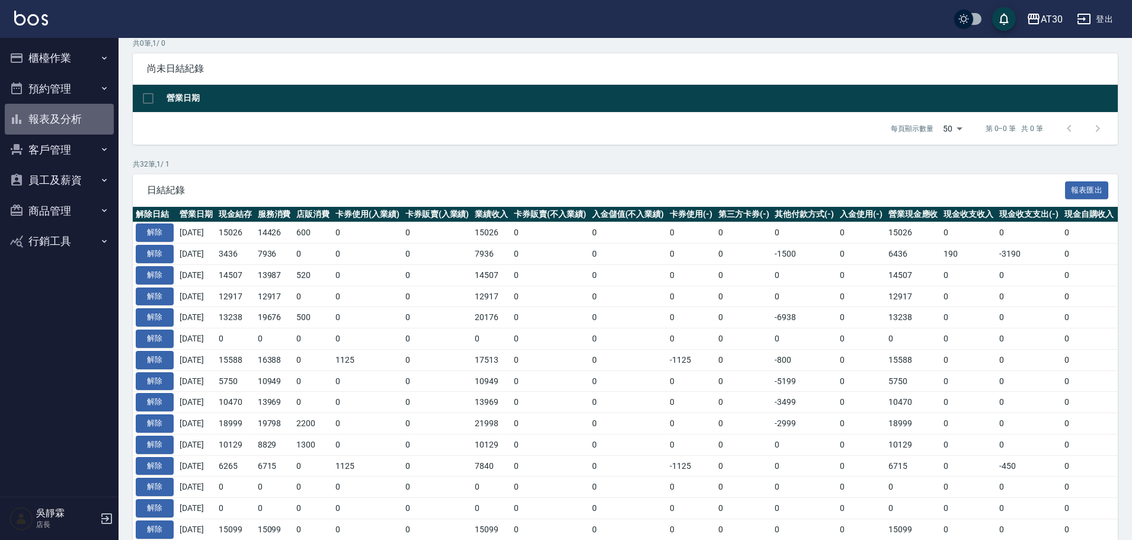
click at [53, 119] on button "報表及分析" at bounding box center [59, 119] width 109 height 31
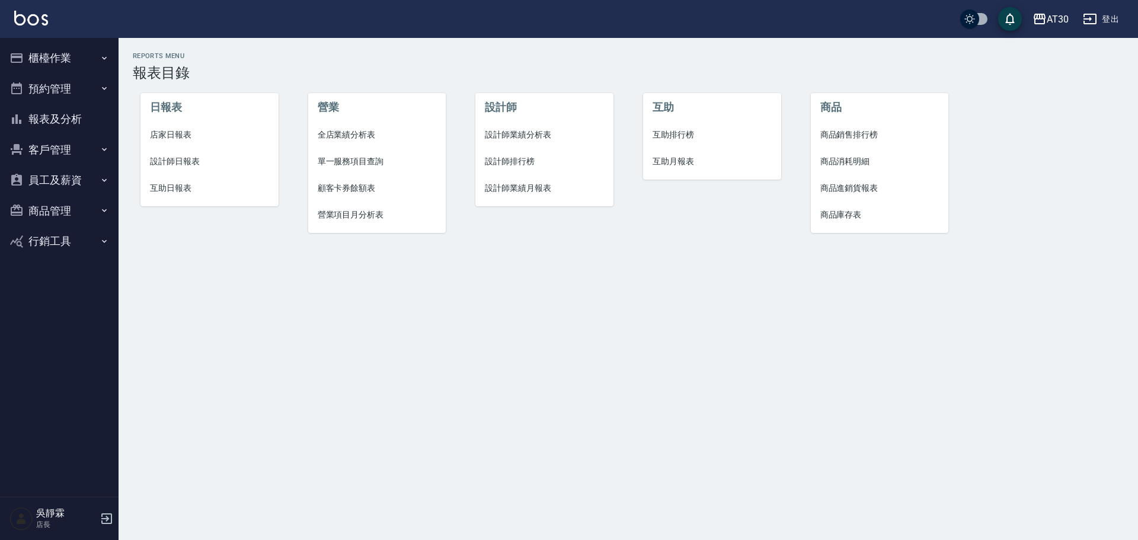
click at [165, 132] on span "店家日報表" at bounding box center [209, 135] width 119 height 12
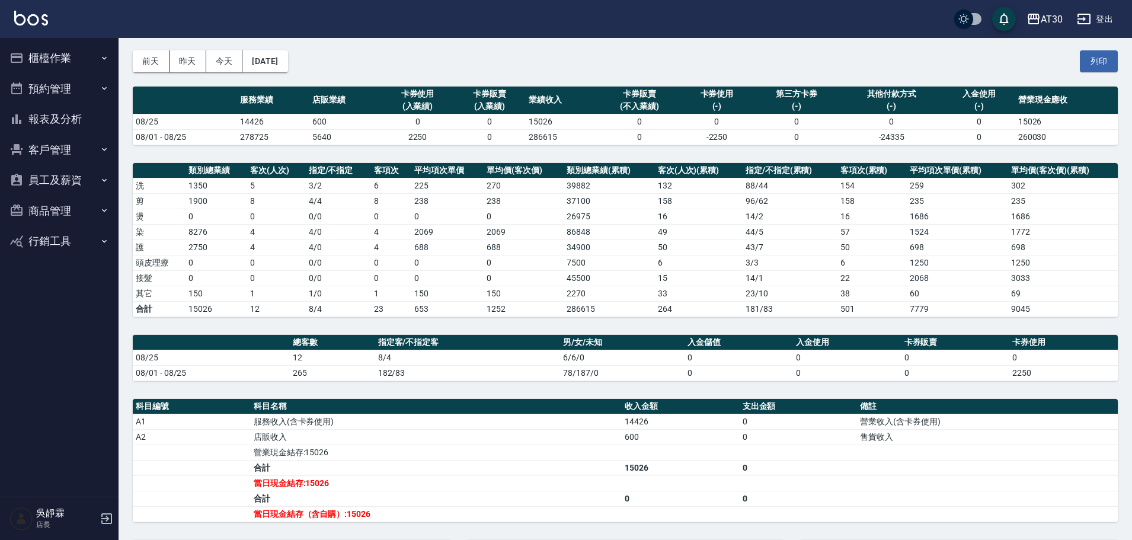
scroll to position [8, 0]
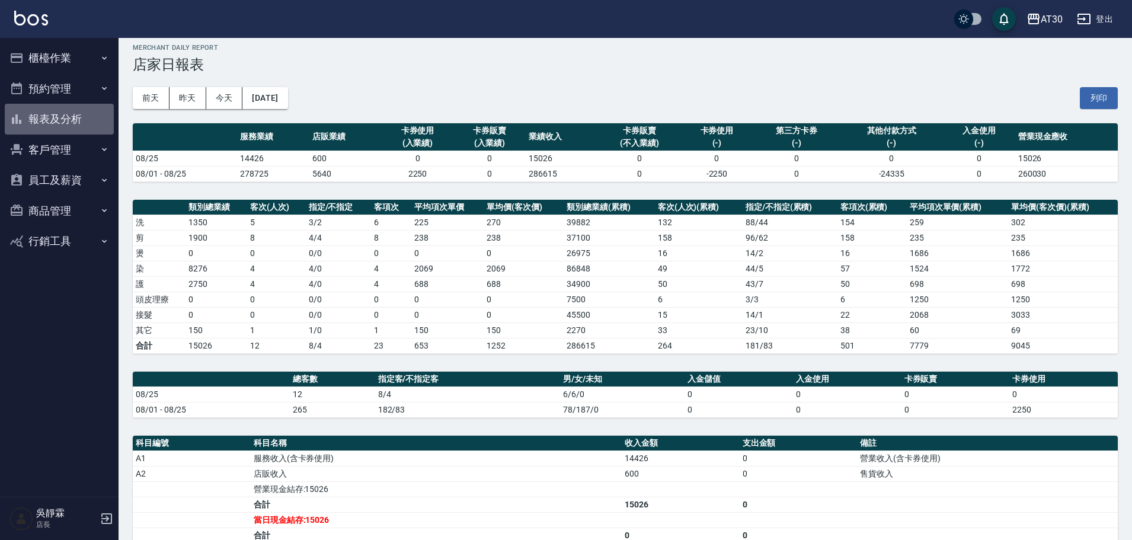
click at [60, 116] on button "報表及分析" at bounding box center [59, 119] width 109 height 31
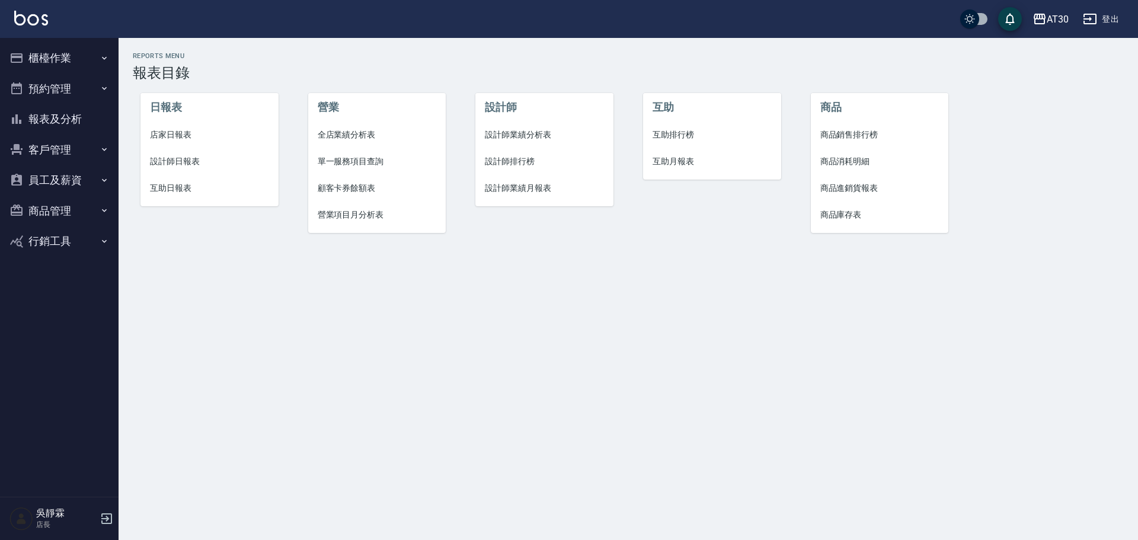
click at [513, 158] on span "設計師排行榜" at bounding box center [544, 161] width 119 height 12
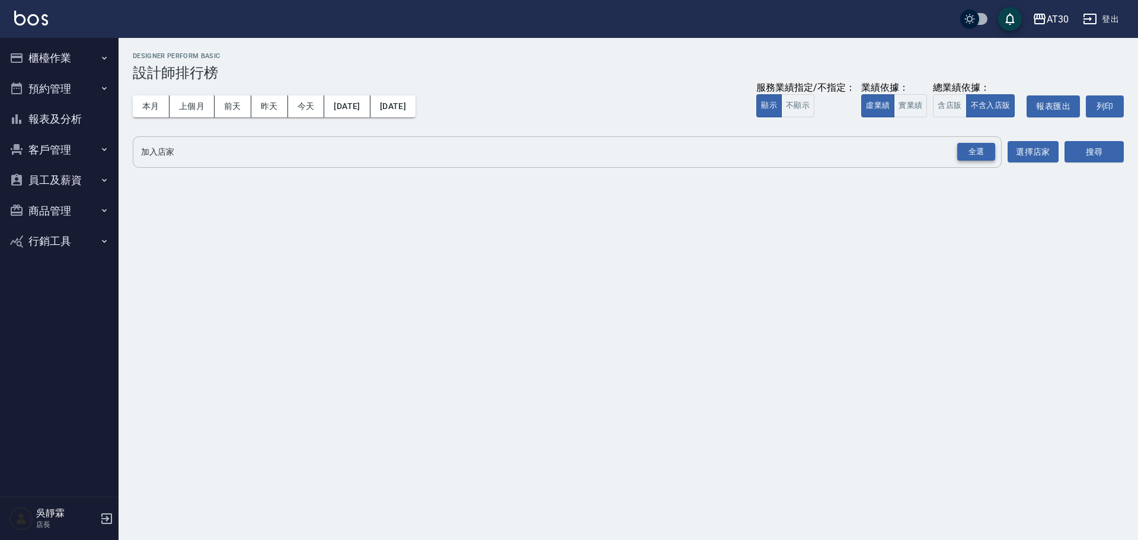
click at [980, 147] on div "全選" at bounding box center [976, 152] width 38 height 18
click at [1127, 154] on div "AT30 2025-08-01 - 2025-08-25 設計師排行榜 列印時間： 2025-08-25-20:38 Designer Perform Bas…" at bounding box center [629, 113] width 1020 height 151
click at [1092, 154] on button "搜尋" at bounding box center [1094, 153] width 59 height 22
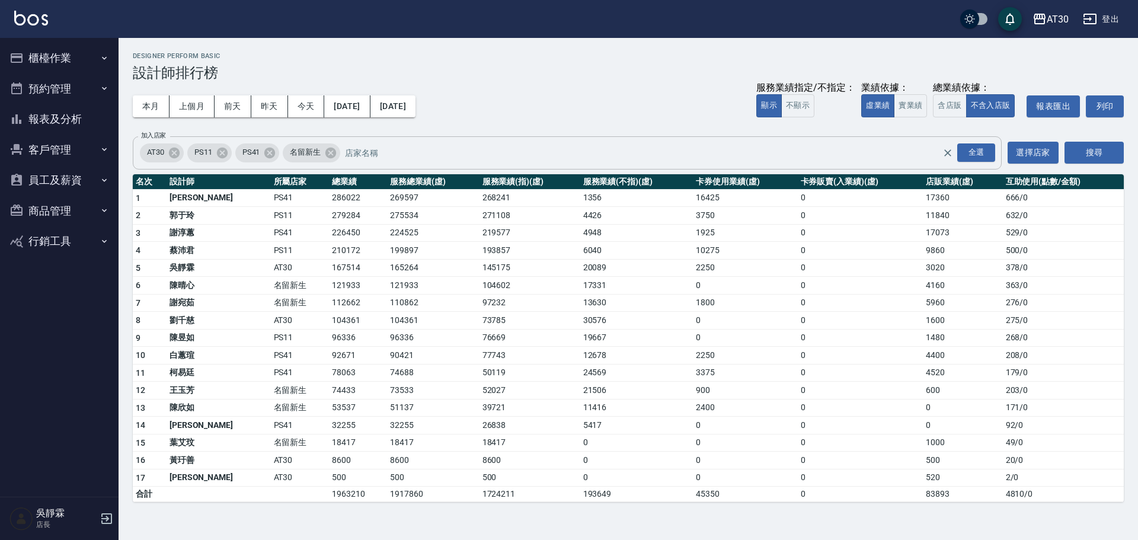
click at [269, 155] on icon at bounding box center [269, 152] width 11 height 11
click at [223, 156] on icon at bounding box center [221, 152] width 11 height 11
click at [1086, 148] on button "搜尋" at bounding box center [1094, 153] width 59 height 22
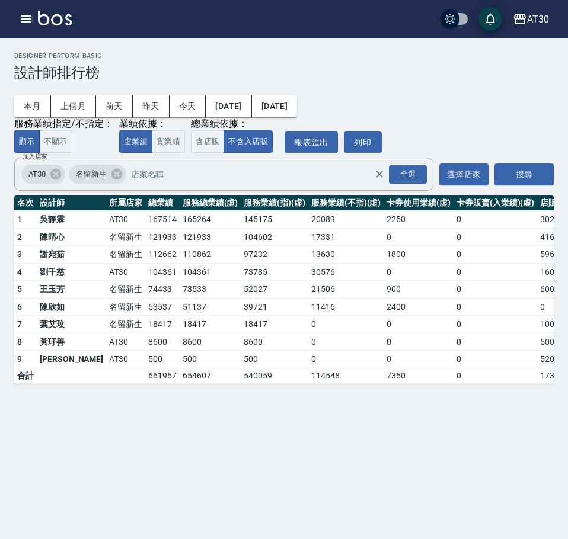
click at [145, 309] on td "53537" at bounding box center [162, 307] width 34 height 18
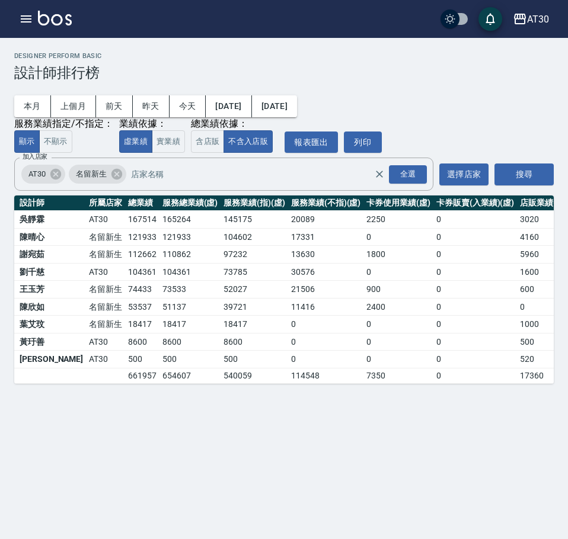
scroll to position [0, 24]
